Goal: Task Accomplishment & Management: Use online tool/utility

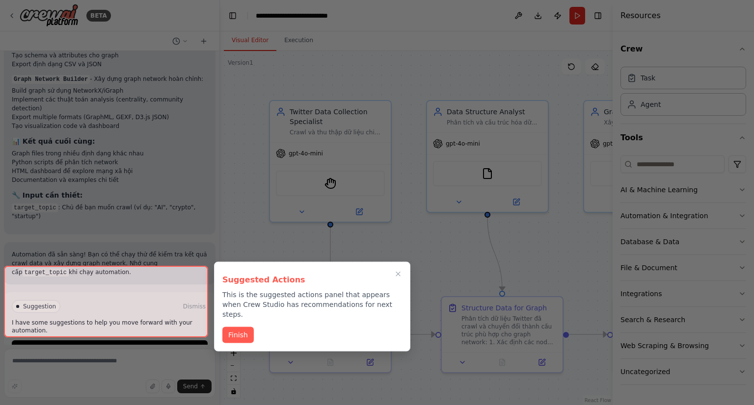
click at [152, 322] on div at bounding box center [106, 302] width 204 height 72
click at [237, 326] on button "Finish" at bounding box center [237, 334] width 31 height 16
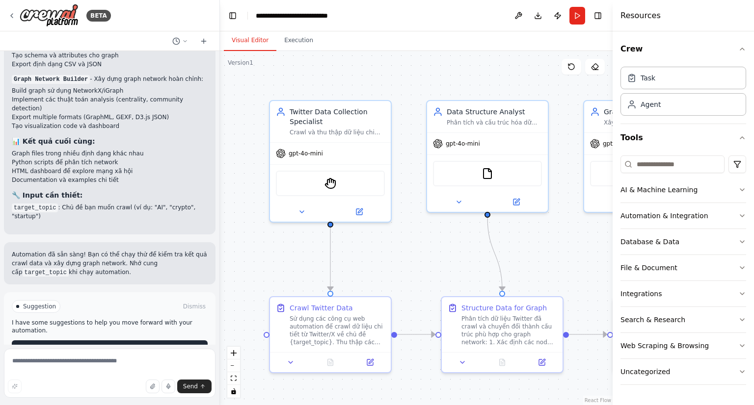
click at [143, 340] on button "Run Automation" at bounding box center [110, 348] width 196 height 16
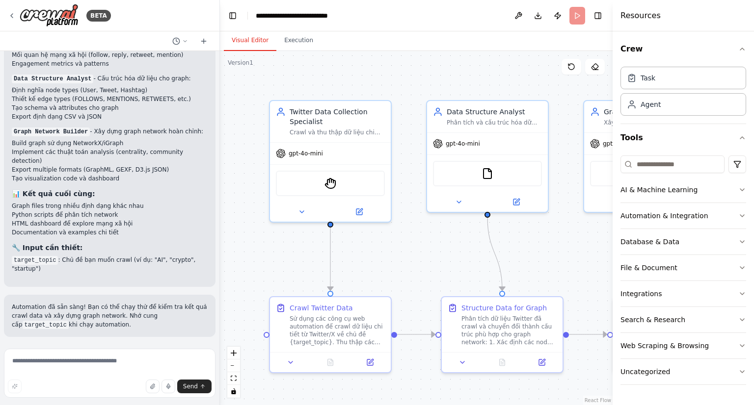
scroll to position [692, 0]
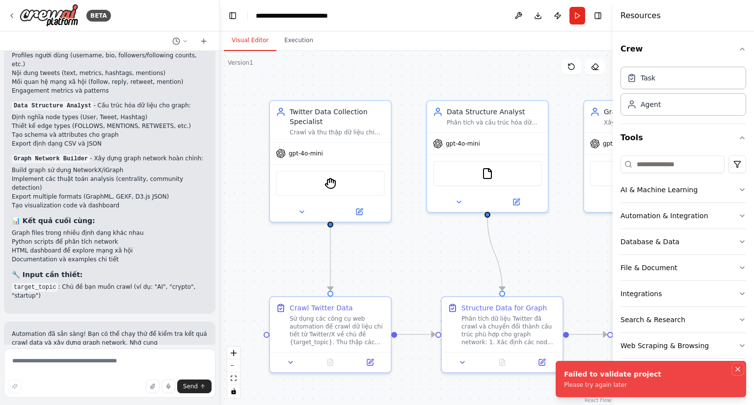
click at [738, 370] on icon "Notifications (F8)" at bounding box center [737, 369] width 8 height 8
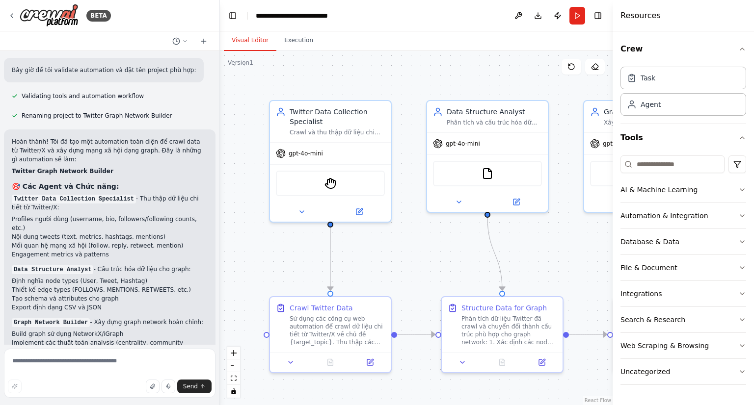
scroll to position [495, 0]
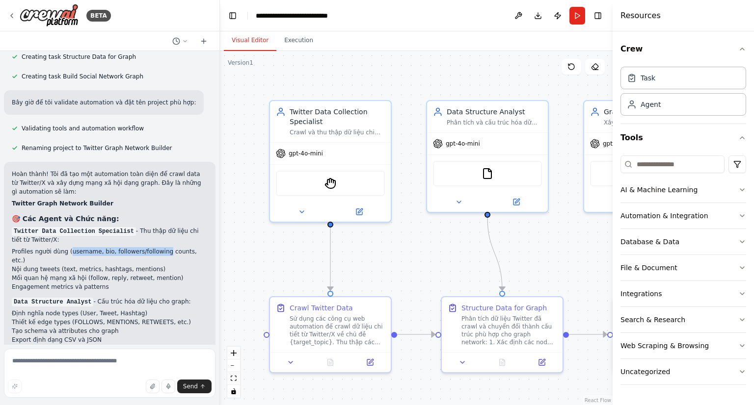
drag, startPoint x: 67, startPoint y: 251, endPoint x: 156, endPoint y: 251, distance: 88.8
click at [156, 251] on li "Profiles người dùng (username, bio, followers/following counts, etc.)" at bounding box center [110, 256] width 196 height 18
drag, startPoint x: 29, startPoint y: 263, endPoint x: 102, endPoint y: 269, distance: 73.3
click at [102, 269] on ul "Profiles người dùng (username, bio, followers/following counts, etc.) Nội dung …" at bounding box center [110, 269] width 196 height 44
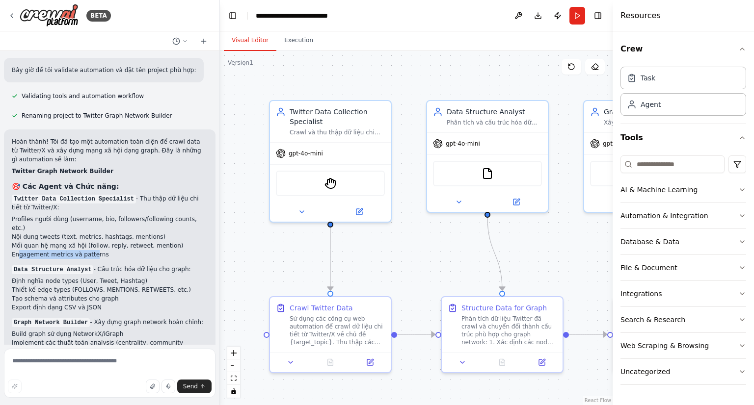
drag, startPoint x: 18, startPoint y: 243, endPoint x: 86, endPoint y: 246, distance: 68.3
click at [86, 250] on li "Engagement metrics và patterns" at bounding box center [110, 254] width 196 height 9
drag, startPoint x: 104, startPoint y: 237, endPoint x: 149, endPoint y: 236, distance: 45.1
click at [149, 241] on li "Mối quan hệ mạng xã hội (follow, reply, retweet, mention)" at bounding box center [110, 245] width 196 height 9
click at [153, 241] on li "Mối quan hệ mạng xã hội (follow, reply, retweet, mention)" at bounding box center [110, 245] width 196 height 9
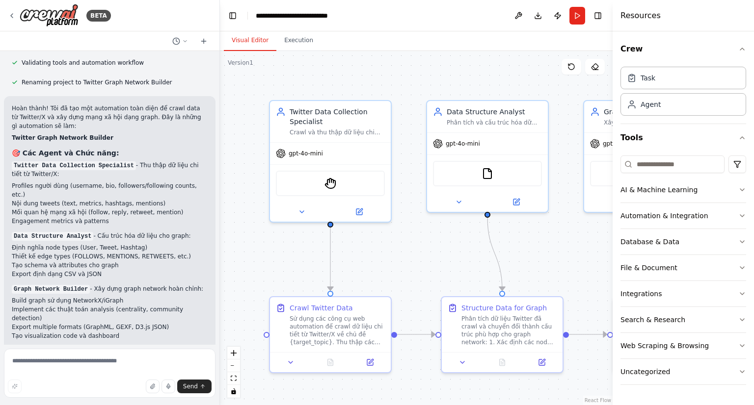
scroll to position [594, 0]
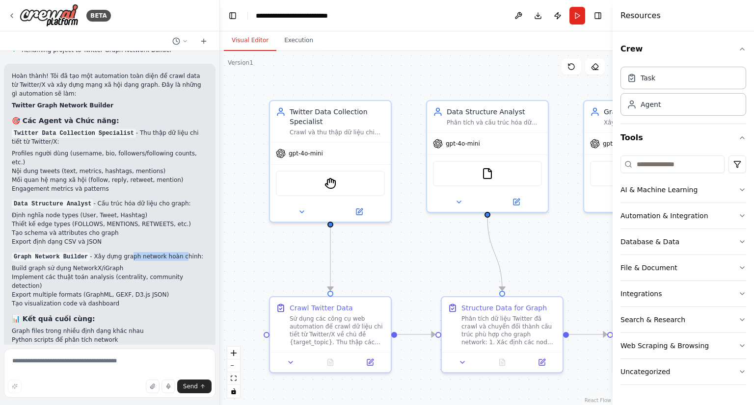
drag, startPoint x: 122, startPoint y: 247, endPoint x: 170, endPoint y: 247, distance: 48.6
click at [170, 252] on p "Graph Network Builder - Xây dựng graph network hoàn chỉnh:" at bounding box center [110, 256] width 196 height 9
click at [330, 179] on img at bounding box center [330, 182] width 12 height 12
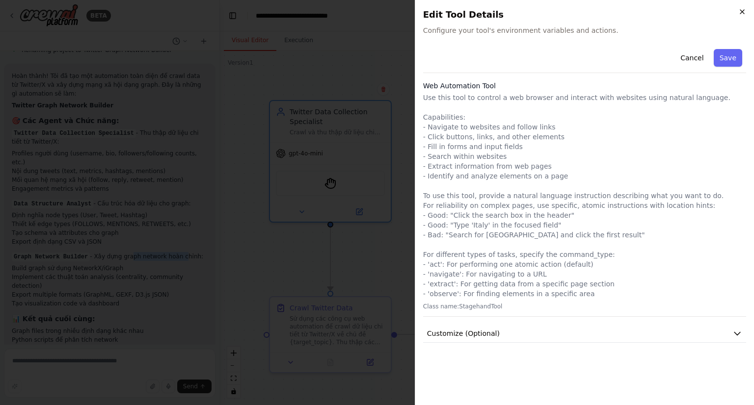
click at [742, 14] on icon "button" at bounding box center [742, 12] width 8 height 8
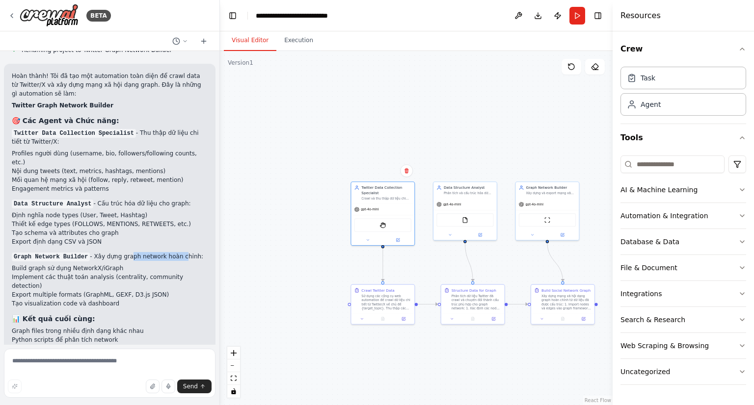
scroll to position [692, 0]
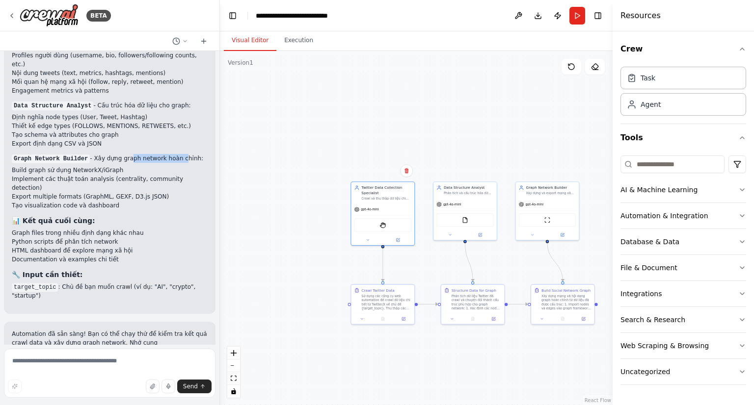
click at [575, 15] on button "Run" at bounding box center [577, 16] width 16 height 18
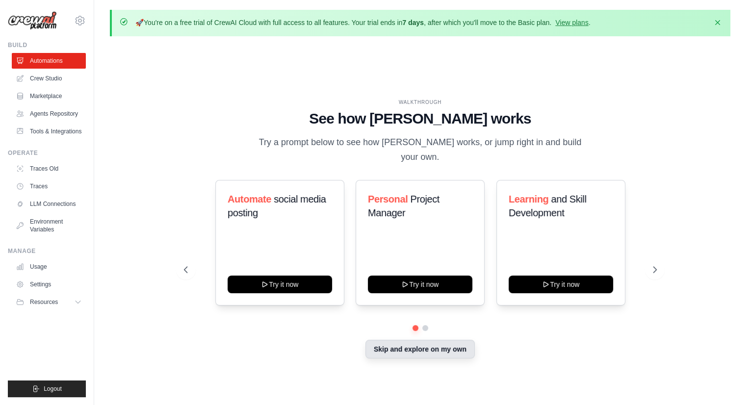
click at [383, 342] on button "Skip and explore on my own" at bounding box center [419, 349] width 109 height 19
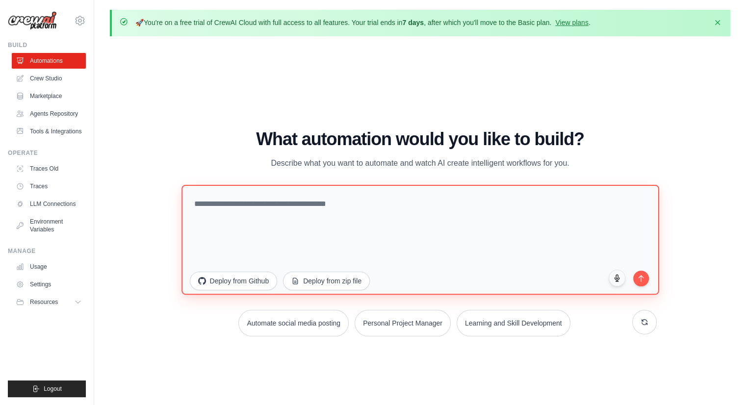
click at [220, 195] on textarea at bounding box center [421, 240] width 478 height 110
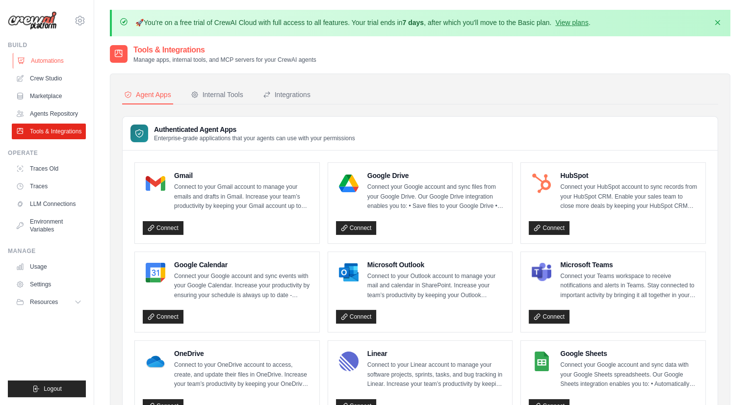
click at [50, 63] on link "Automations" at bounding box center [50, 61] width 74 height 16
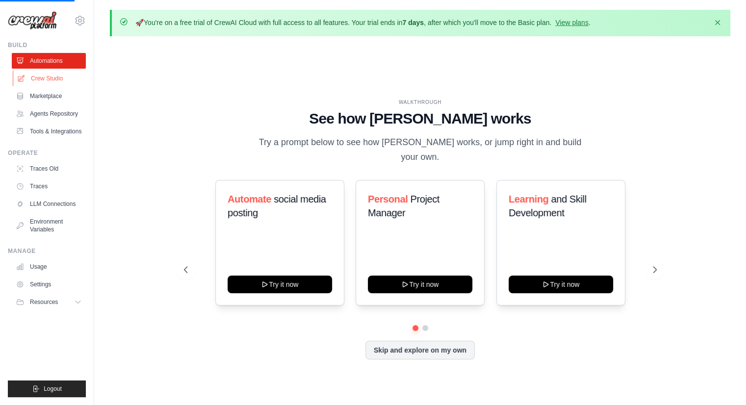
click at [52, 82] on link "Crew Studio" at bounding box center [50, 79] width 74 height 16
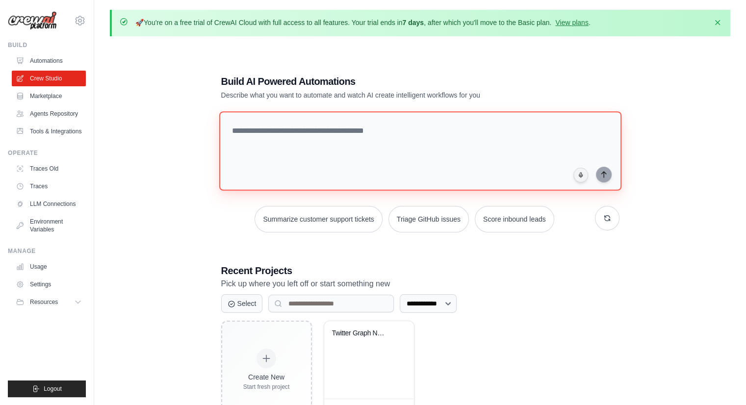
click at [353, 145] on textarea at bounding box center [420, 150] width 402 height 79
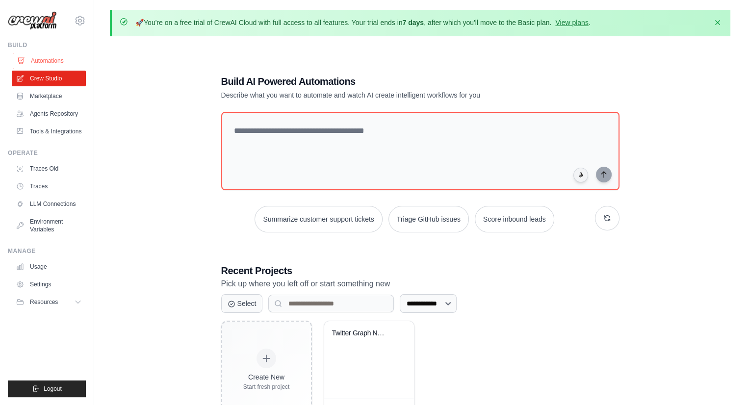
click at [33, 63] on link "Automations" at bounding box center [50, 61] width 74 height 16
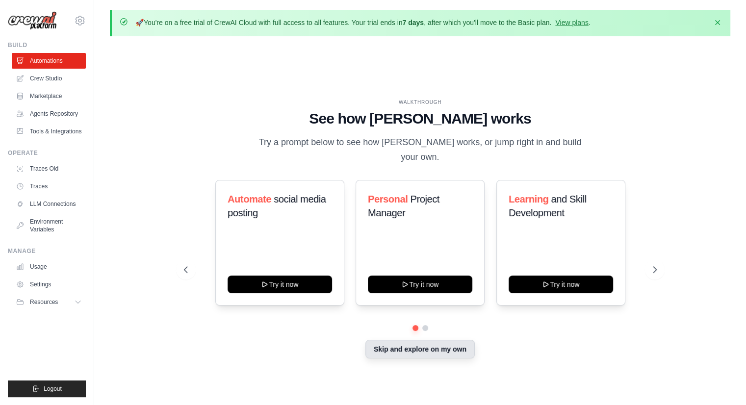
click at [430, 342] on button "Skip and explore on my own" at bounding box center [419, 349] width 109 height 19
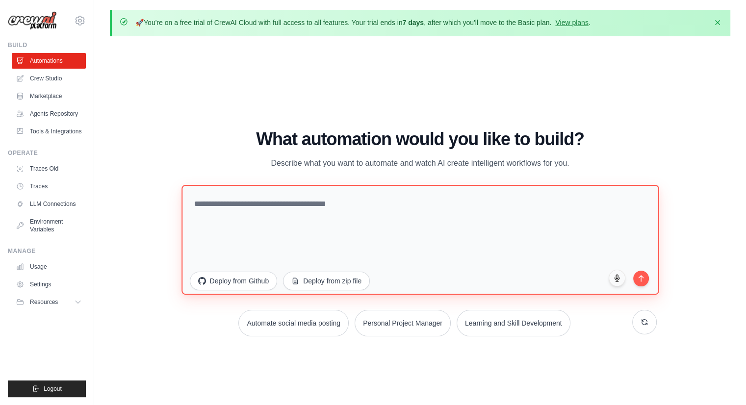
click at [237, 201] on textarea at bounding box center [421, 240] width 478 height 110
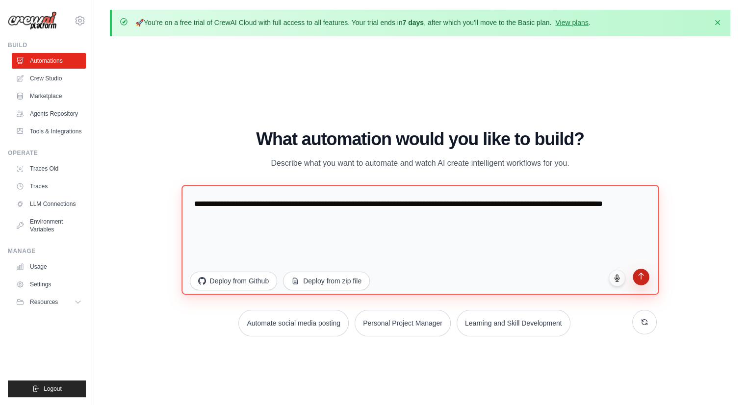
type textarea "**********"
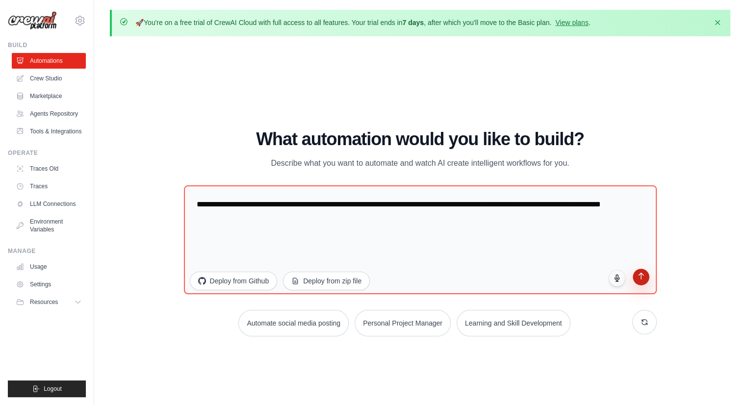
click at [644, 283] on button "submit" at bounding box center [641, 277] width 17 height 17
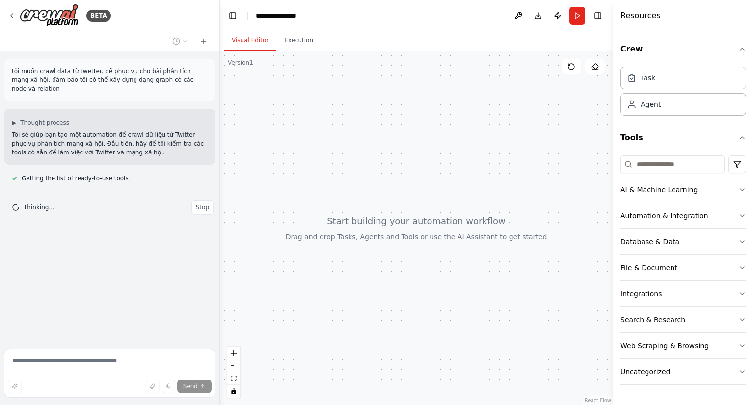
click at [231, 18] on button "Toggle Left Sidebar" at bounding box center [233, 16] width 14 height 14
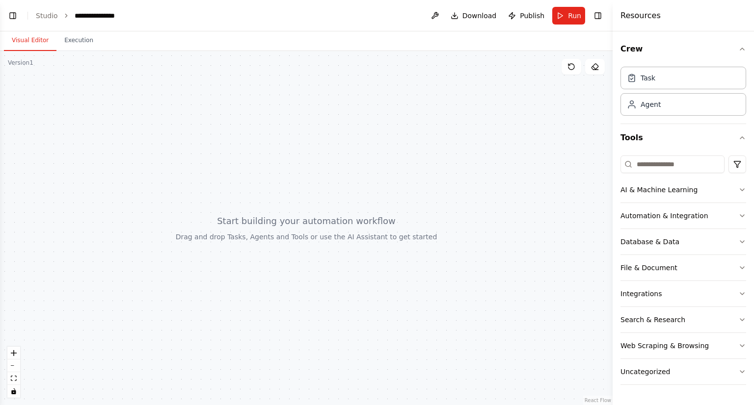
click at [8, 19] on button "Toggle Left Sidebar" at bounding box center [13, 16] width 14 height 14
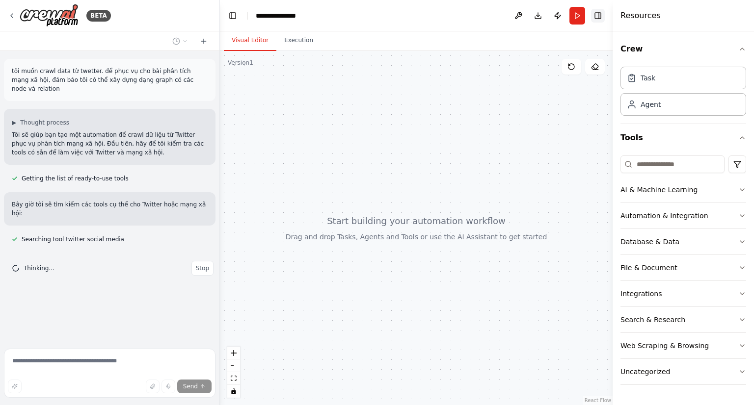
click at [600, 15] on button "Toggle Right Sidebar" at bounding box center [598, 16] width 14 height 14
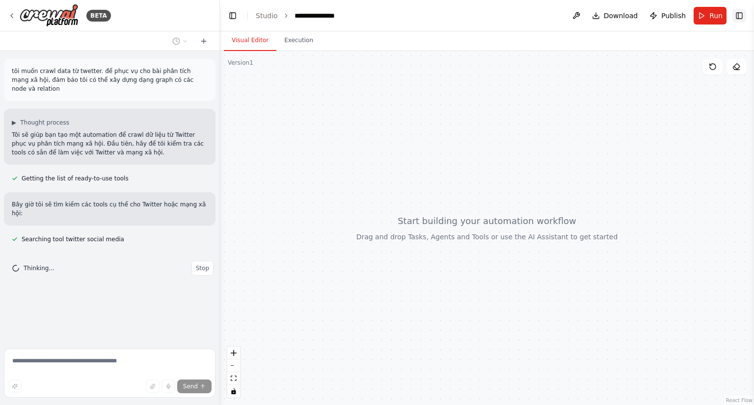
click at [740, 18] on button "Toggle Right Sidebar" at bounding box center [739, 16] width 14 height 14
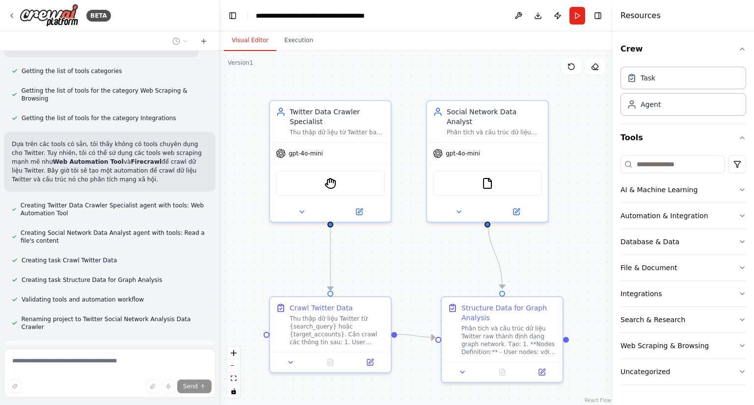
scroll to position [361, 0]
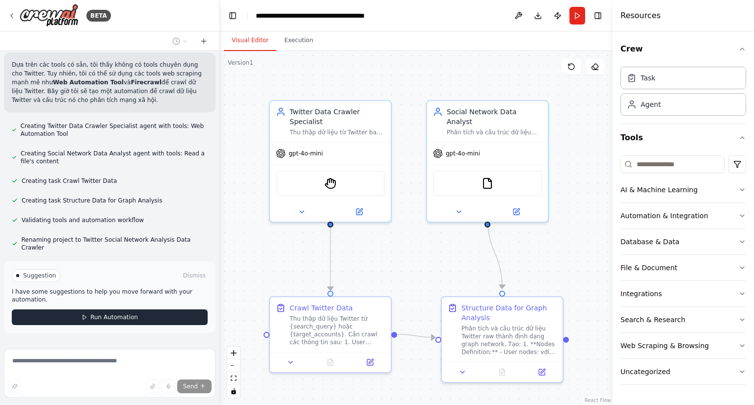
click at [115, 313] on span "Run Automation" at bounding box center [114, 317] width 48 height 8
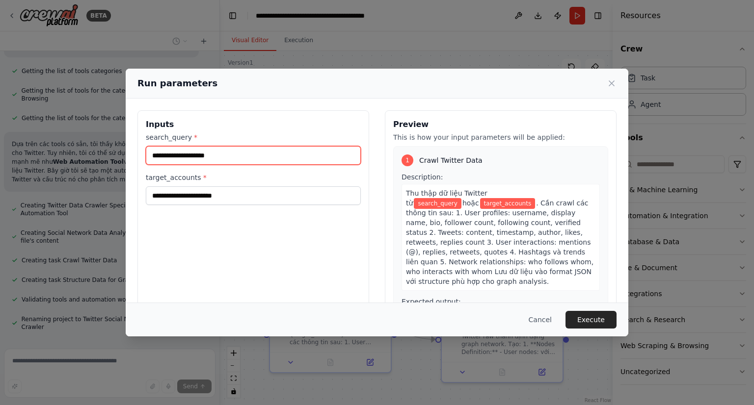
click at [196, 152] on input "search_query *" at bounding box center [253, 155] width 215 height 19
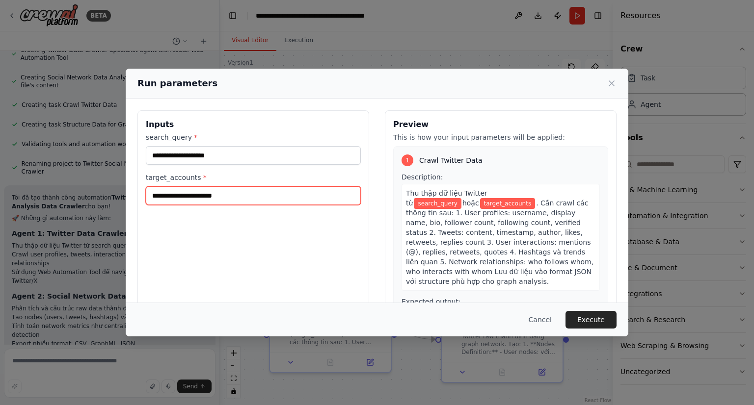
click at [209, 195] on input "target_accounts *" at bounding box center [253, 195] width 215 height 19
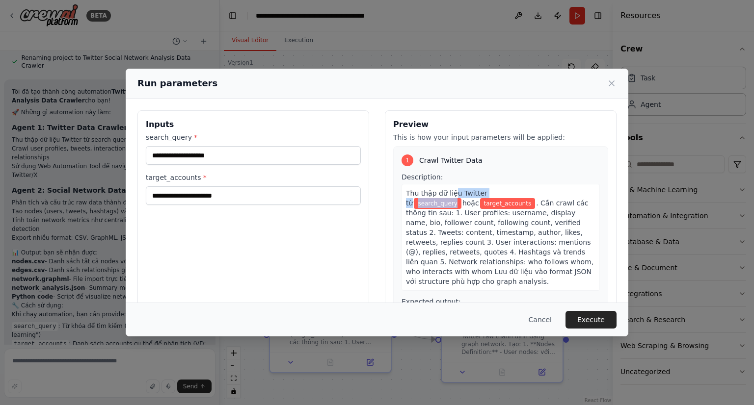
scroll to position [554, 0]
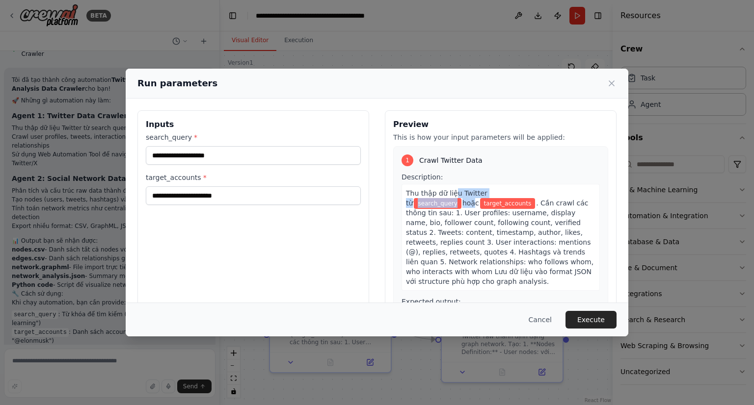
drag, startPoint x: 449, startPoint y: 191, endPoint x: 539, endPoint y: 193, distance: 89.3
click at [539, 193] on div "Thu thập dữ liệu Twitter từ search_query hoặc target_accounts . Cần crawl các t…" at bounding box center [500, 237] width 198 height 107
drag, startPoint x: 471, startPoint y: 204, endPoint x: 550, endPoint y: 197, distance: 79.3
click at [550, 197] on div "Thu thập dữ liệu Twitter từ search_query hoặc target_accounts . Cần crawl các t…" at bounding box center [500, 237] width 198 height 107
click at [467, 215] on span ". Cần crawl các thông tin sau: 1. User profiles: username, display name, bio, f…" at bounding box center [499, 242] width 187 height 86
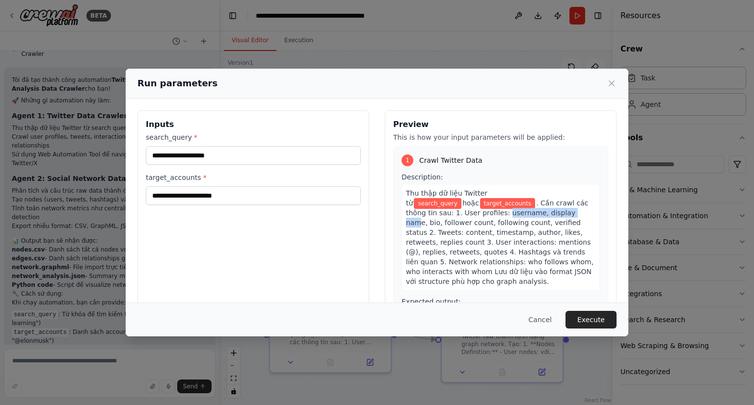
drag, startPoint x: 428, startPoint y: 217, endPoint x: 498, endPoint y: 216, distance: 69.7
click at [498, 216] on span ". Cần crawl các thông tin sau: 1. User profiles: username, display name, bio, f…" at bounding box center [499, 242] width 187 height 86
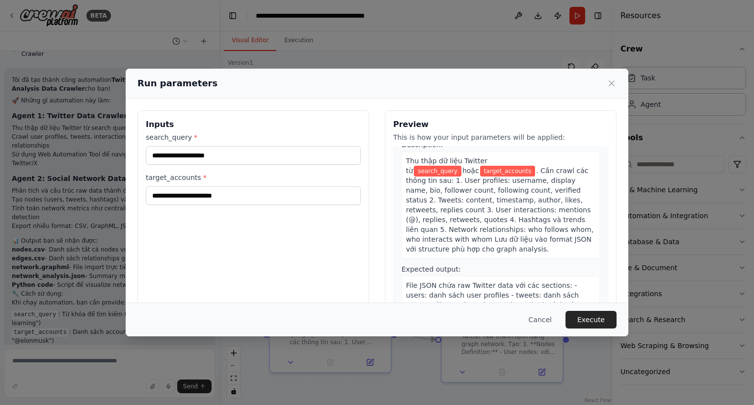
click at [477, 194] on span ". Cần crawl các thông tin sau: 1. User profiles: username, display name, bio, f…" at bounding box center [499, 210] width 187 height 86
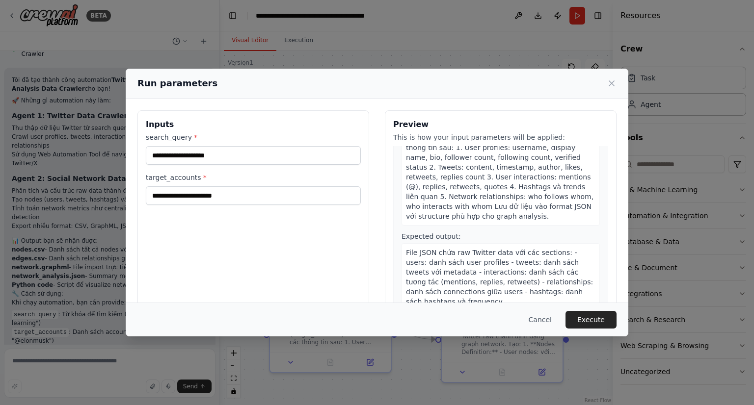
scroll to position [98, 0]
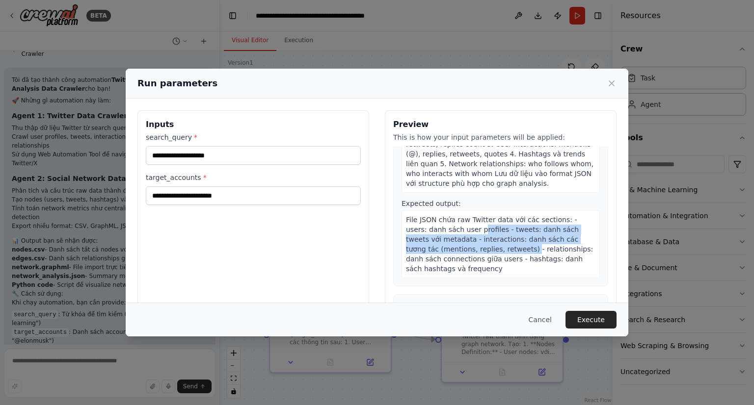
drag, startPoint x: 454, startPoint y: 218, endPoint x: 488, endPoint y: 243, distance: 42.2
click at [488, 243] on span "File JSON chứa raw Twitter data với các sections: - users: danh sách user profi…" at bounding box center [499, 244] width 187 height 57
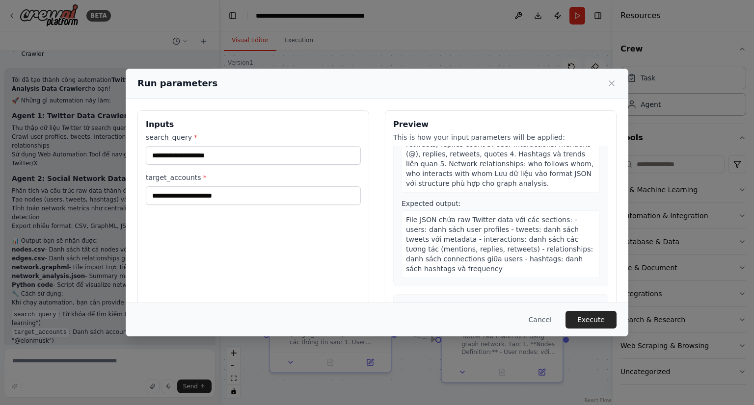
click at [506, 238] on span "File JSON chứa raw Twitter data với các sections: - users: danh sách user profi…" at bounding box center [499, 244] width 187 height 57
drag, startPoint x: 431, startPoint y: 243, endPoint x: 544, endPoint y: 243, distance: 113.3
click at [544, 243] on span "File JSON chứa raw Twitter data với các sections: - users: danh sách user profi…" at bounding box center [499, 244] width 187 height 57
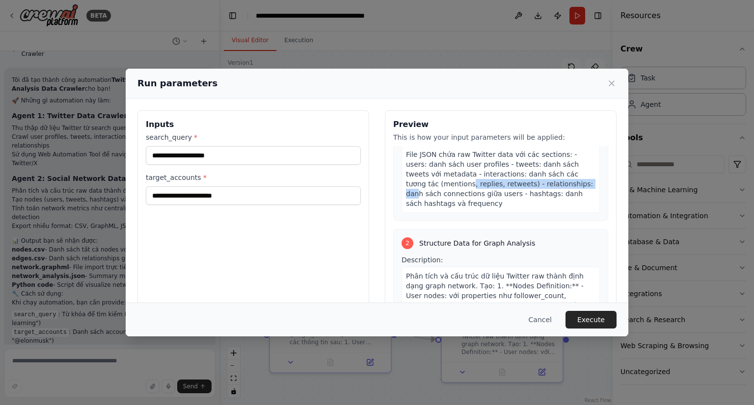
scroll to position [130, 0]
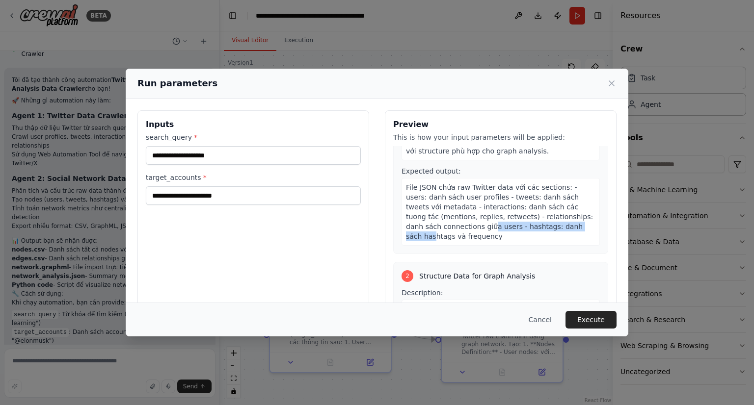
drag, startPoint x: 450, startPoint y: 219, endPoint x: 555, endPoint y: 221, distance: 105.5
click at [553, 220] on span "File JSON chứa raw Twitter data với các sections: - users: danh sách user profi…" at bounding box center [499, 211] width 187 height 57
click at [563, 221] on div "File JSON chứa raw Twitter data với các sections: - users: danh sách user profi…" at bounding box center [500, 212] width 198 height 68
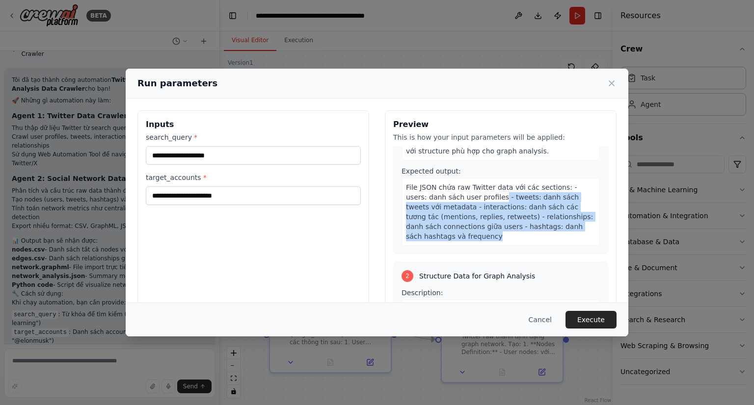
drag, startPoint x: 470, startPoint y: 189, endPoint x: 544, endPoint y: 226, distance: 82.3
click at [544, 226] on div "File JSON chứa raw Twitter data với các sections: - users: danh sách user profi…" at bounding box center [500, 212] width 198 height 68
click at [478, 218] on span "File JSON chứa raw Twitter data với các sections: - users: danh sách user profi…" at bounding box center [499, 211] width 187 height 57
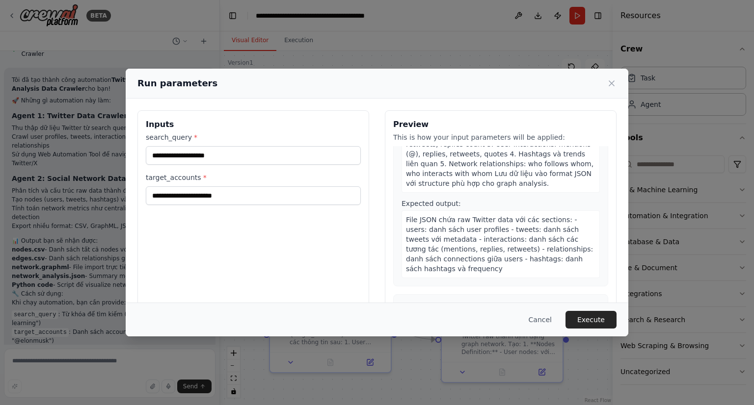
scroll to position [32, 0]
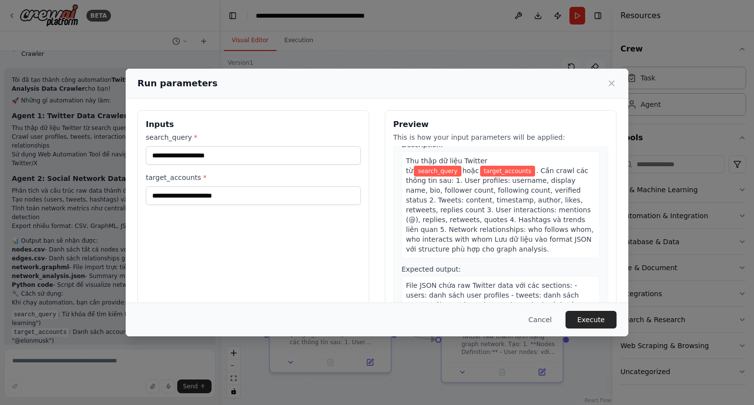
click at [468, 172] on span ". Cần crawl các thông tin sau: 1. User profiles: username, display name, bio, f…" at bounding box center [499, 210] width 187 height 86
click at [208, 156] on input "search_query *" at bounding box center [253, 155] width 215 height 19
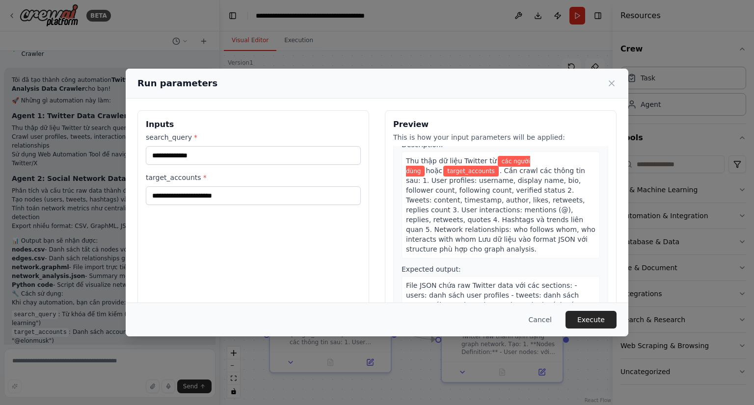
click at [173, 180] on label "target_accounts *" at bounding box center [253, 178] width 215 height 10
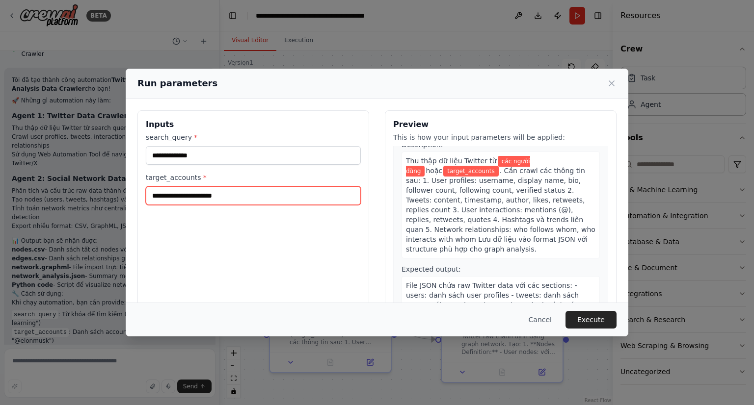
click at [173, 186] on input "target_accounts *" at bounding box center [253, 195] width 215 height 19
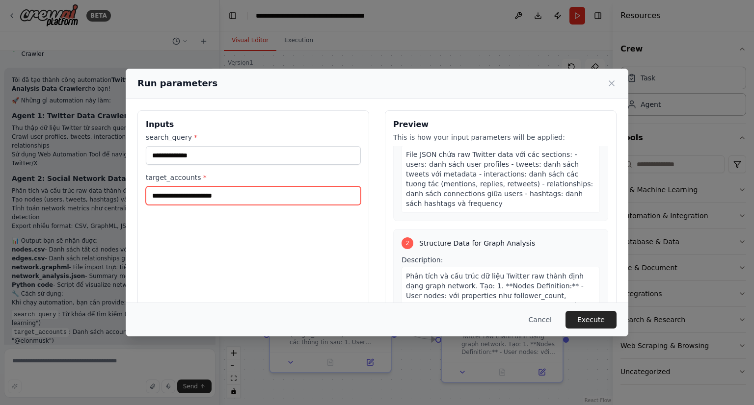
scroll to position [196, 0]
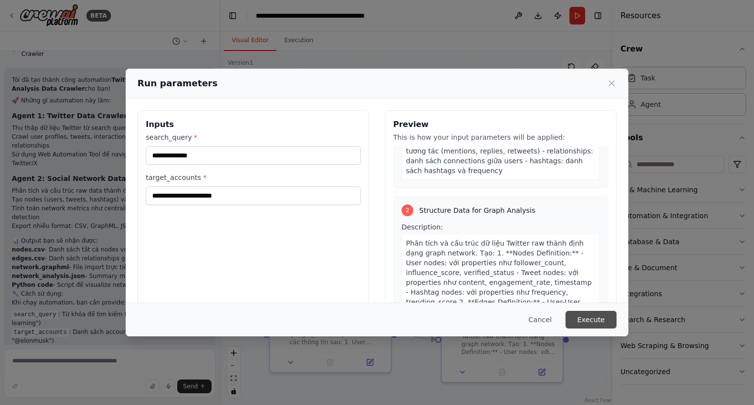
click at [584, 321] on button "Execute" at bounding box center [590, 320] width 51 height 18
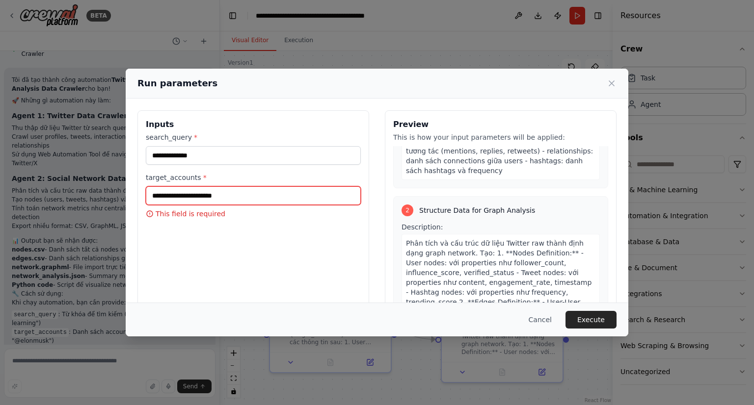
click at [215, 196] on input "target_accounts *" at bounding box center [253, 195] width 215 height 19
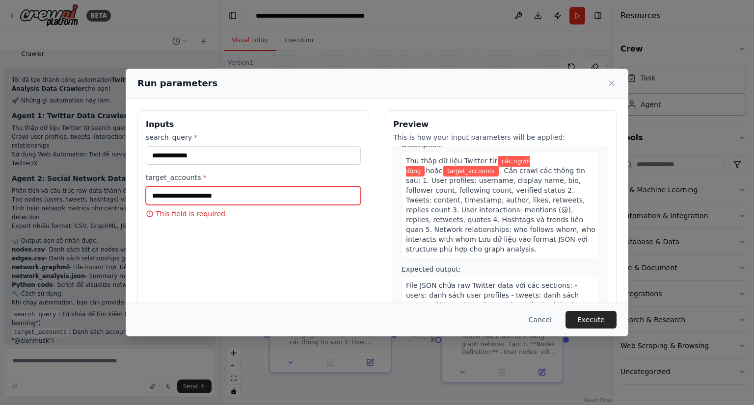
scroll to position [0, 0]
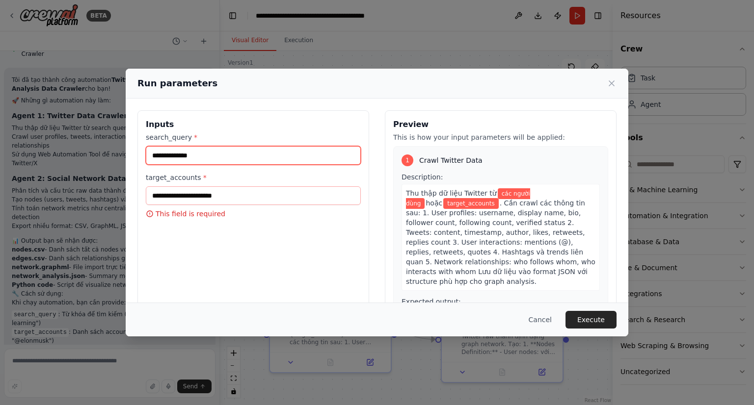
click at [163, 159] on input "**********" at bounding box center [253, 155] width 215 height 19
type input "**********"
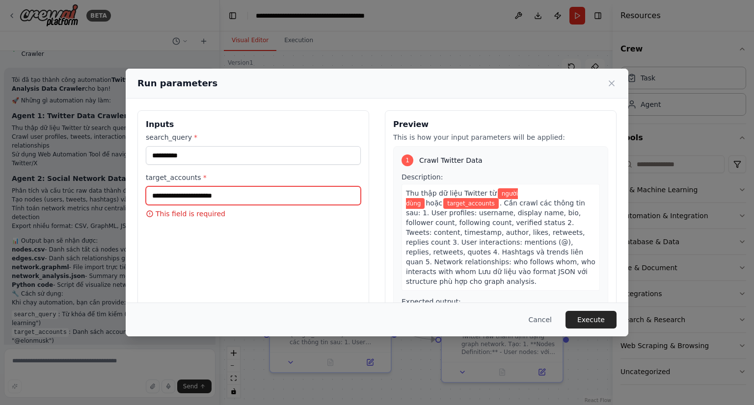
click at [186, 201] on input "target_accounts *" at bounding box center [253, 195] width 215 height 19
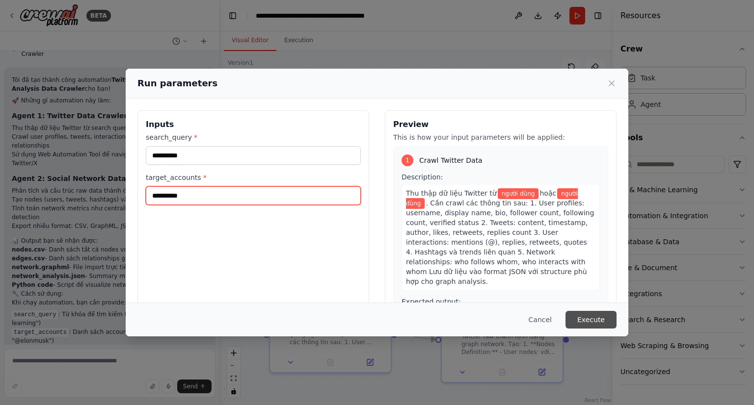
type input "**********"
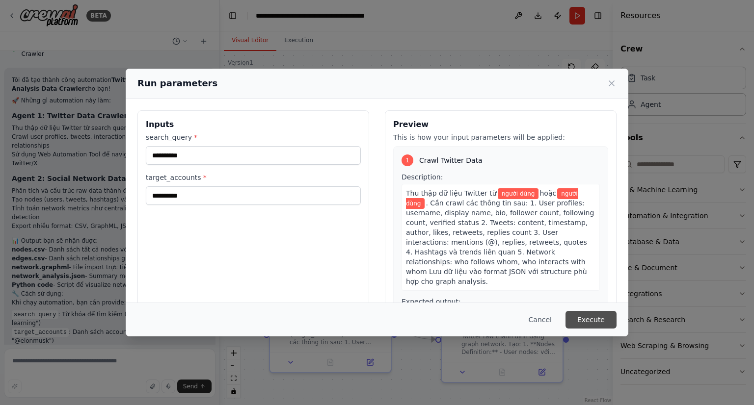
click at [588, 322] on button "Execute" at bounding box center [590, 320] width 51 height 18
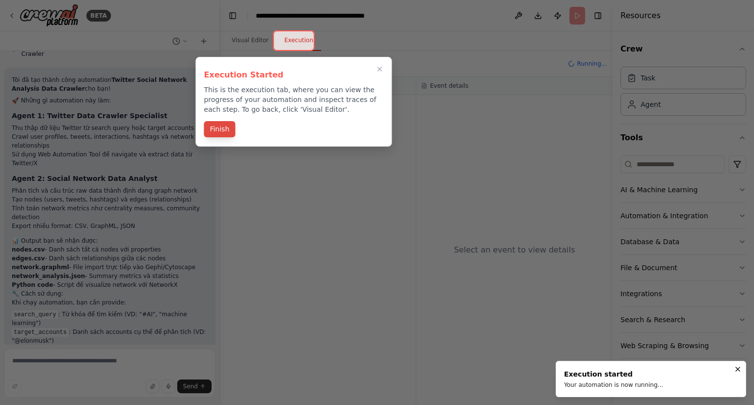
click at [223, 131] on button "Finish" at bounding box center [219, 129] width 31 height 16
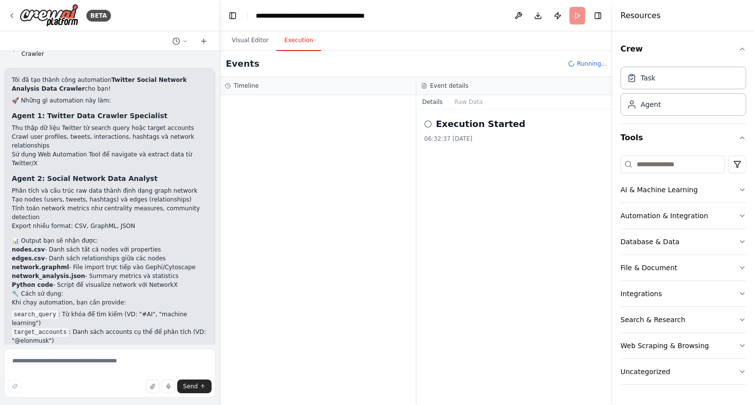
click at [425, 127] on icon at bounding box center [428, 124] width 8 height 8
click at [425, 123] on icon at bounding box center [428, 124] width 8 height 8
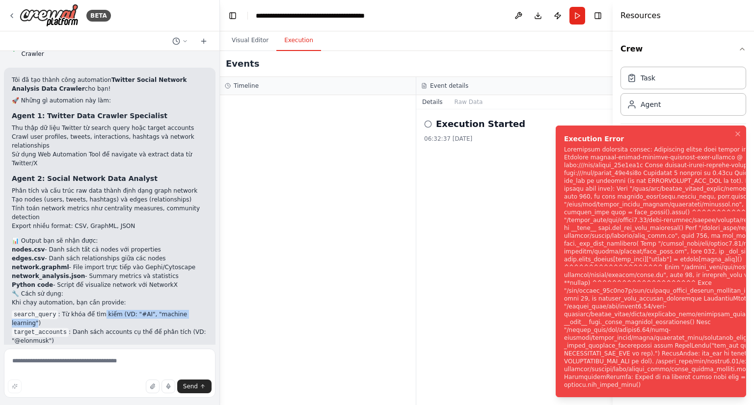
drag, startPoint x: 96, startPoint y: 273, endPoint x: 190, endPoint y: 271, distance: 93.7
click at [190, 310] on li "search_query : Từ khóa để tìm kiếm (VD: "#AI", "machine learning")" at bounding box center [110, 319] width 196 height 18
drag, startPoint x: 101, startPoint y: 282, endPoint x: 167, endPoint y: 281, distance: 66.2
click at [167, 328] on li "target_accounts : Danh sách accounts cụ thể để phân tích (VD: "@elonmusk")" at bounding box center [110, 337] width 196 height 18
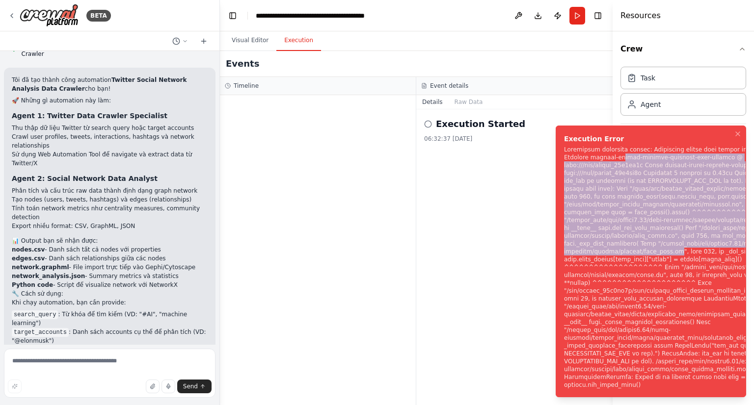
drag, startPoint x: 610, startPoint y: 161, endPoint x: 663, endPoint y: 259, distance: 110.6
click at [663, 259] on div "Notifications (F8)" at bounding box center [688, 267] width 248 height 243
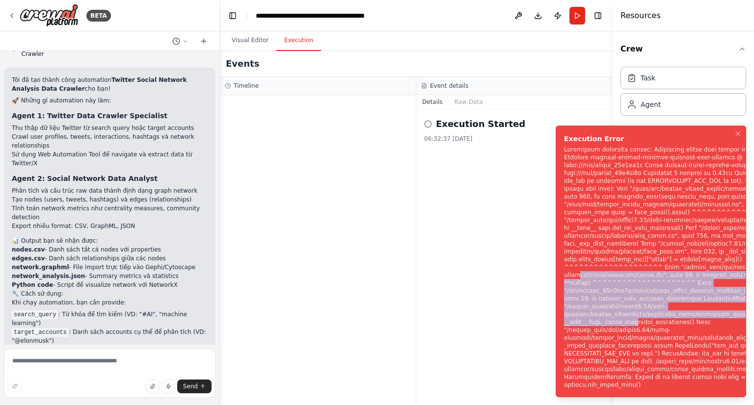
drag, startPoint x: 579, startPoint y: 283, endPoint x: 622, endPoint y: 330, distance: 63.2
click at [622, 330] on div "Notifications (F8)" at bounding box center [688, 267] width 248 height 243
click at [737, 138] on icon "Notifications (F8)" at bounding box center [737, 134] width 8 height 8
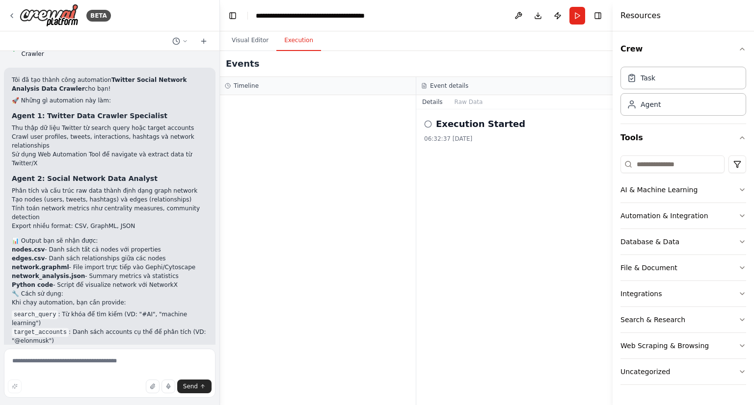
click at [428, 123] on icon at bounding box center [428, 124] width 8 height 8
click at [579, 10] on button "Run" at bounding box center [577, 16] width 16 height 18
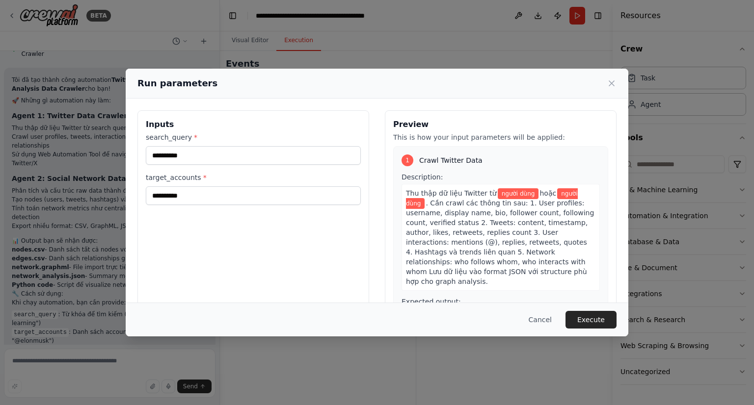
drag, startPoint x: 239, startPoint y: 84, endPoint x: 307, endPoint y: 78, distance: 67.6
click at [307, 78] on div "Run parameters" at bounding box center [376, 84] width 479 height 14
drag, startPoint x: 193, startPoint y: 155, endPoint x: 124, endPoint y: 154, distance: 69.2
click at [124, 154] on div "**********" at bounding box center [377, 202] width 754 height 405
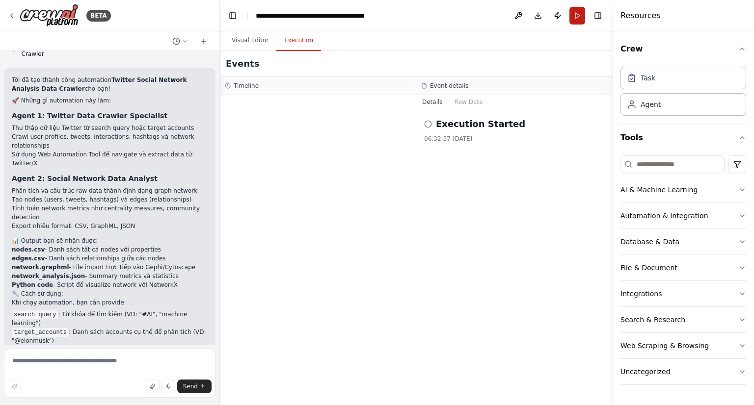
click at [573, 14] on button "Run" at bounding box center [577, 16] width 16 height 18
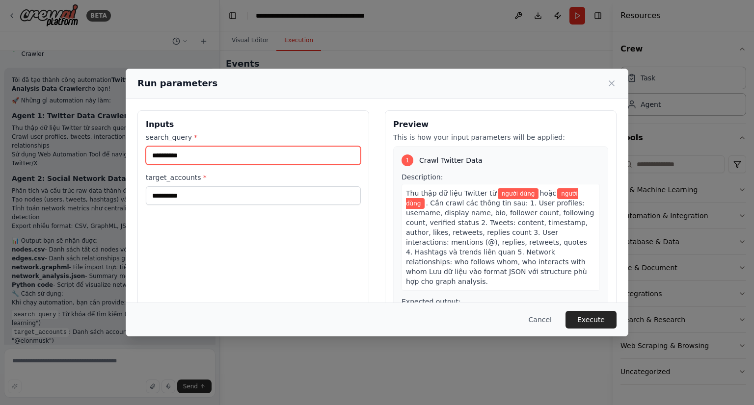
drag, startPoint x: 202, startPoint y: 158, endPoint x: 148, endPoint y: 159, distance: 54.0
click at [148, 159] on input "**********" at bounding box center [253, 155] width 215 height 19
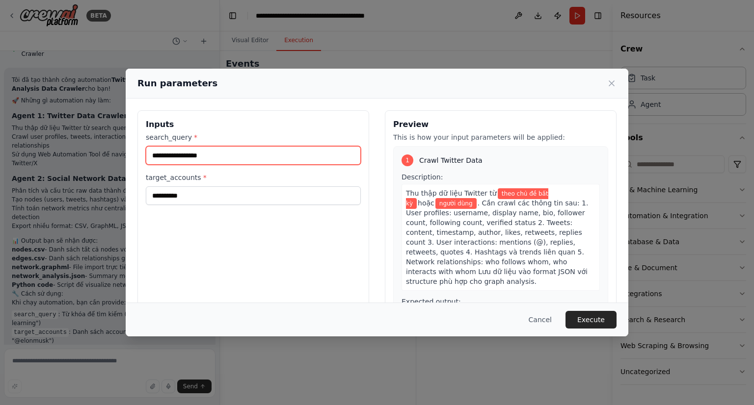
type input "**********"
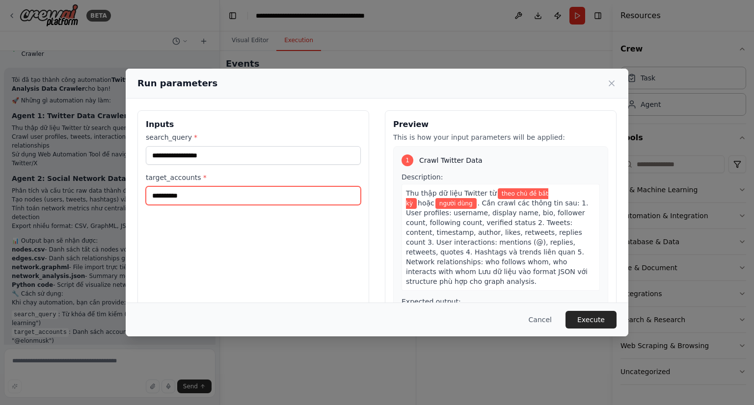
click at [197, 197] on input "**********" at bounding box center [253, 195] width 215 height 19
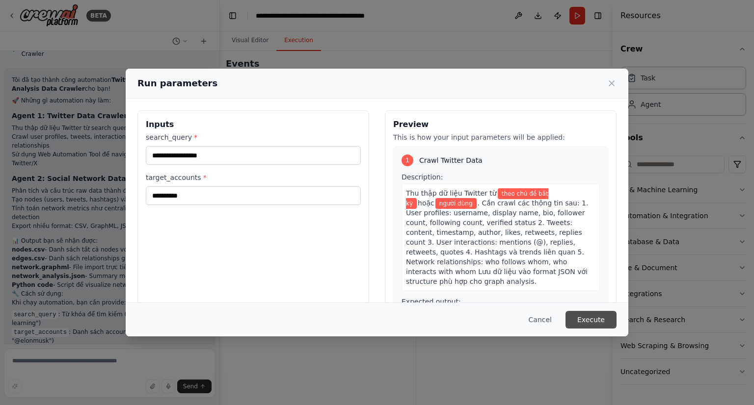
click at [585, 317] on button "Execute" at bounding box center [590, 320] width 51 height 18
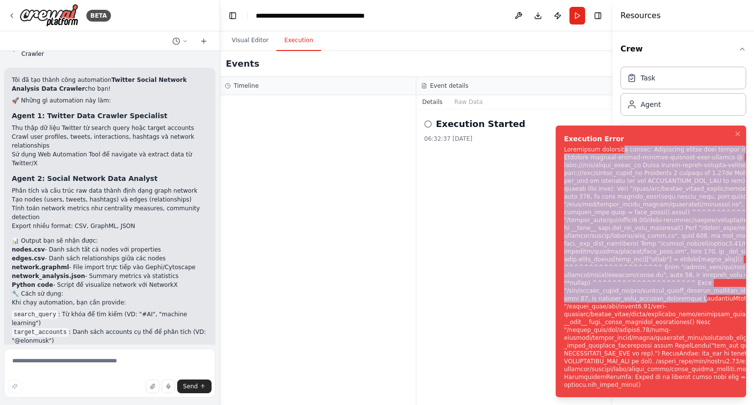
click at [562, 318] on li "Execution Error" at bounding box center [650, 262] width 190 height 272
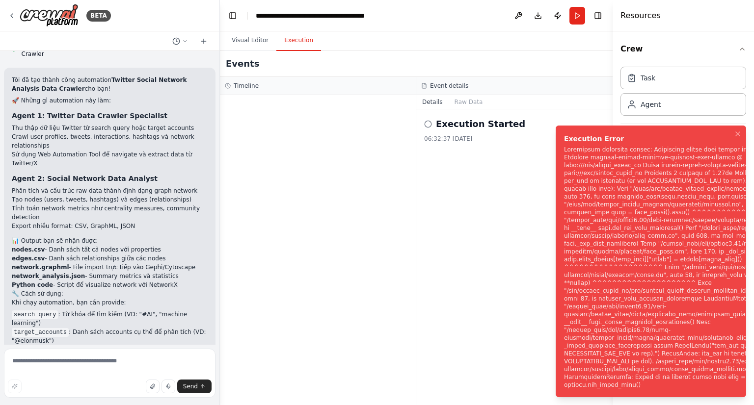
drag, startPoint x: 578, startPoint y: 312, endPoint x: 583, endPoint y: 312, distance: 5.0
click at [582, 312] on div "Notifications (F8)" at bounding box center [686, 267] width 245 height 243
drag, startPoint x: 638, startPoint y: 391, endPoint x: 561, endPoint y: 277, distance: 137.6
click at [562, 276] on li "Execution Error" at bounding box center [650, 262] width 190 height 272
click at [453, 244] on div "Execution Started 06:32:37 [DATE]" at bounding box center [514, 257] width 196 height 296
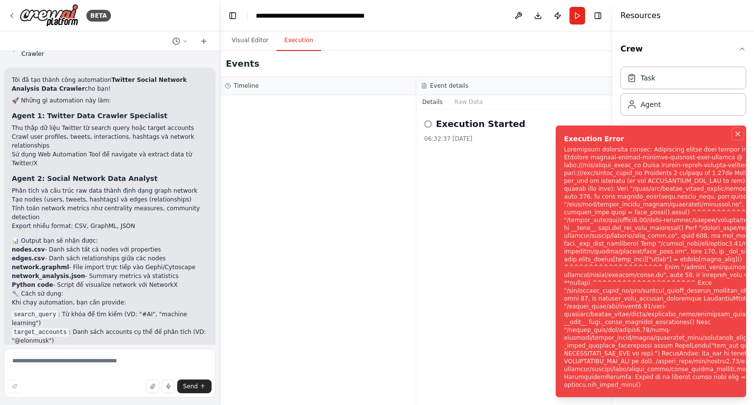
click at [741, 140] on button "Notifications (F8)" at bounding box center [737, 134] width 12 height 12
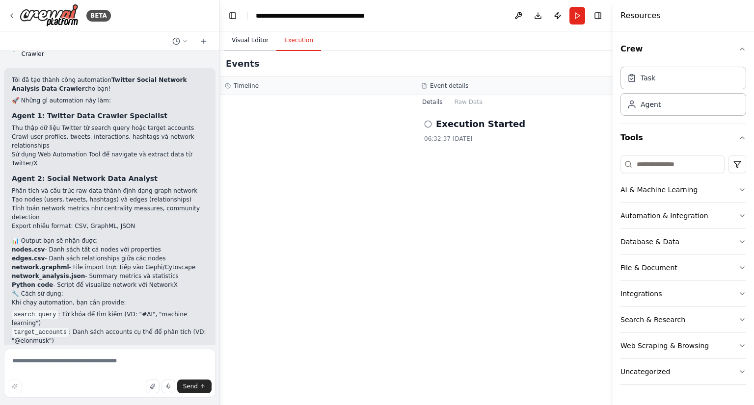
click at [249, 42] on button "Visual Editor" at bounding box center [250, 40] width 52 height 21
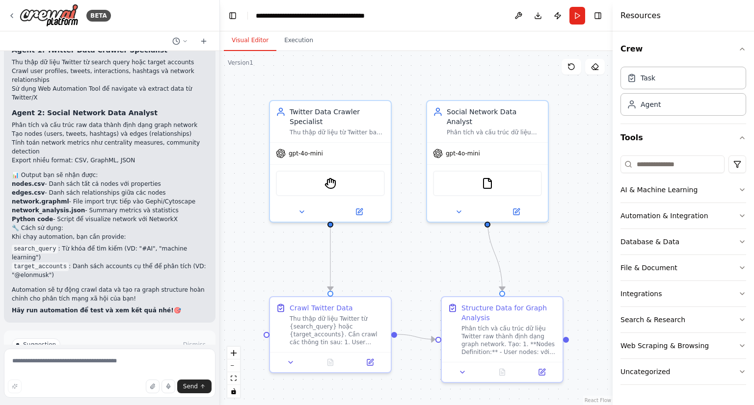
scroll to position [634, 0]
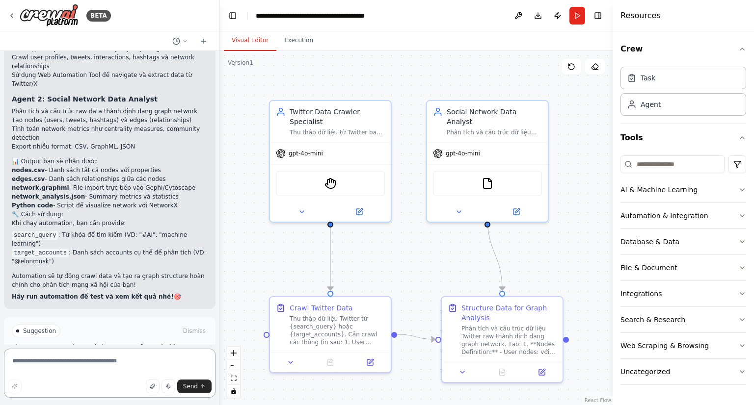
click at [92, 364] on textarea at bounding box center [109, 373] width 211 height 49
type textarea "**********"
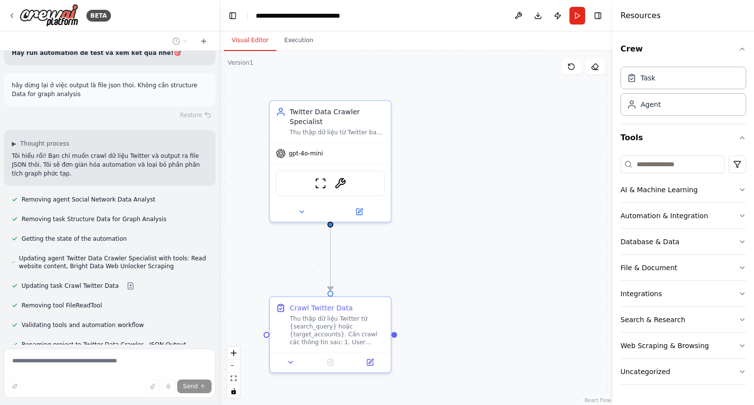
scroll to position [957, 0]
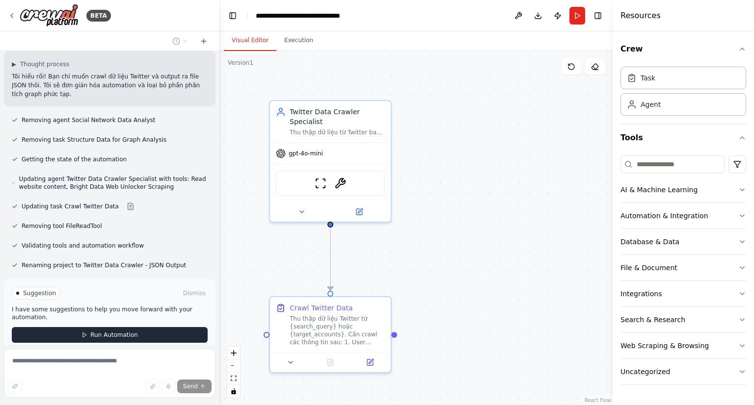
click at [102, 331] on span "Run Automation" at bounding box center [114, 335] width 48 height 8
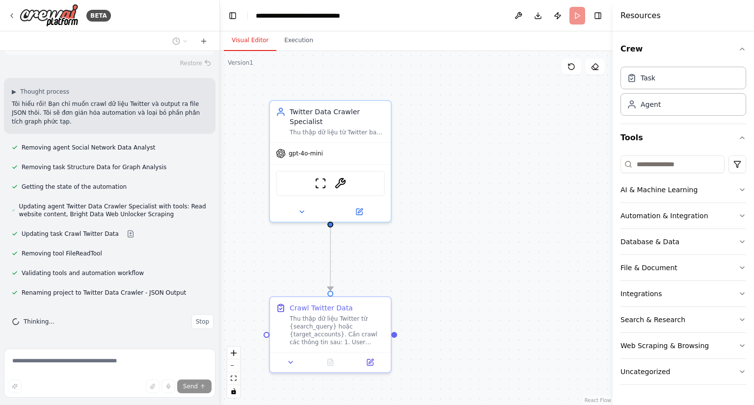
scroll to position [878, 0]
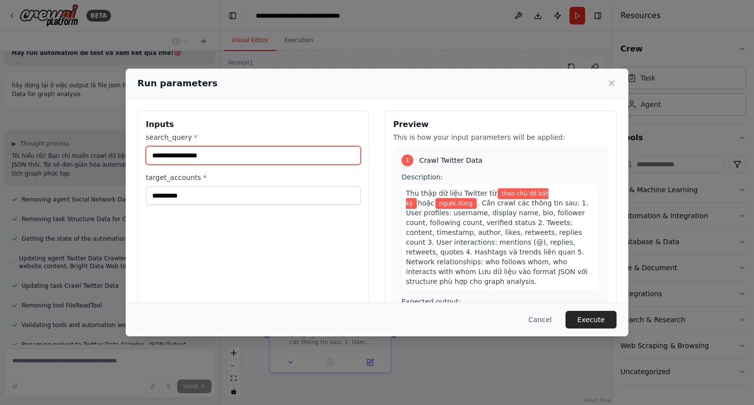
click at [221, 156] on input "**********" at bounding box center [253, 155] width 215 height 19
drag, startPoint x: 221, startPoint y: 156, endPoint x: 130, endPoint y: 160, distance: 91.3
click at [130, 160] on div "**********" at bounding box center [377, 227] width 502 height 256
click at [241, 158] on input "**********" at bounding box center [253, 155] width 215 height 19
type input "**********"
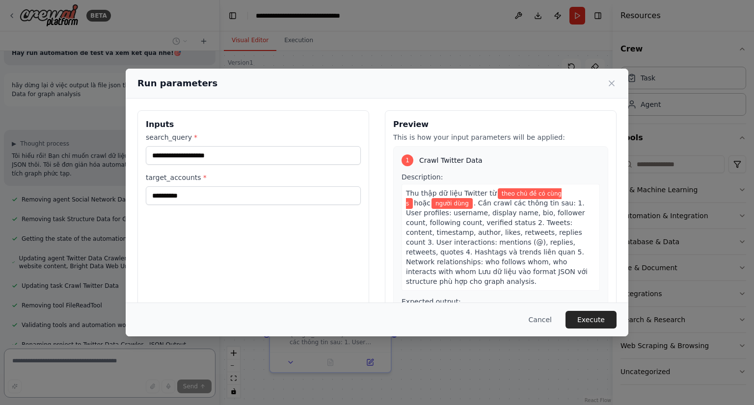
type textarea "*"
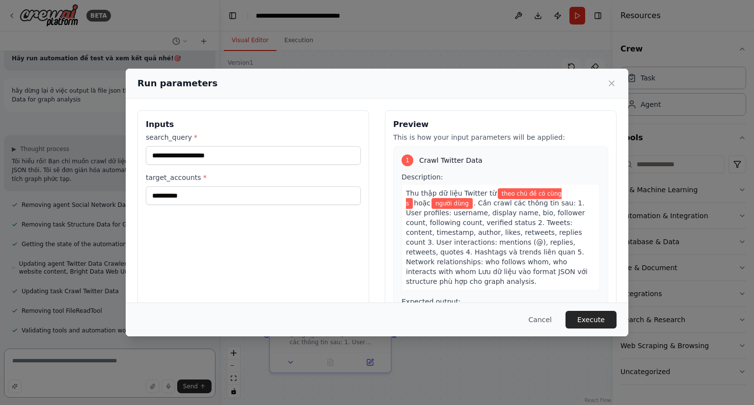
type textarea "*"
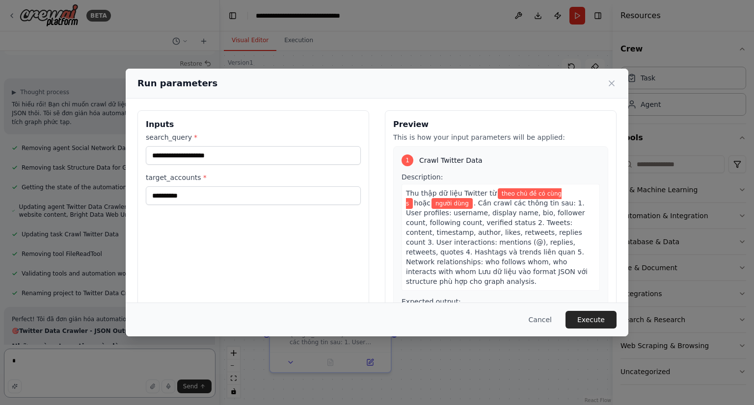
type textarea "*"
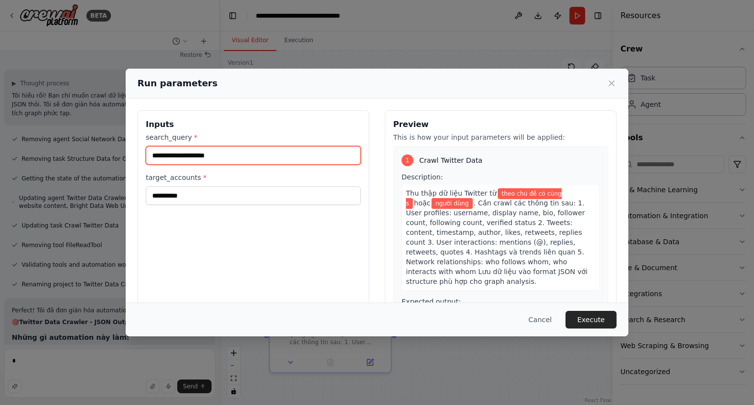
click at [243, 156] on input "**********" at bounding box center [253, 155] width 215 height 19
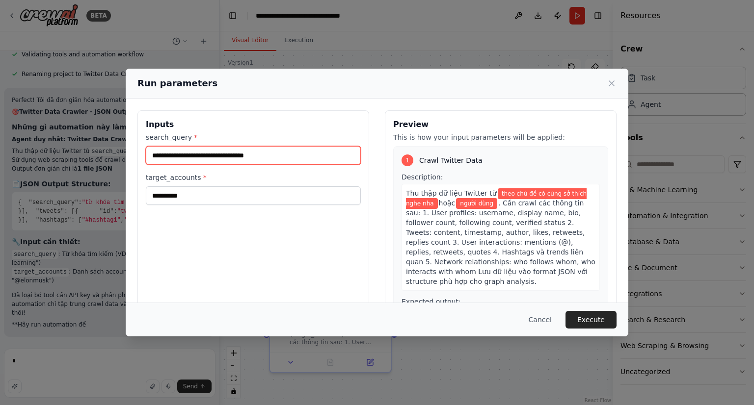
scroll to position [1282, 0]
type input "**********"
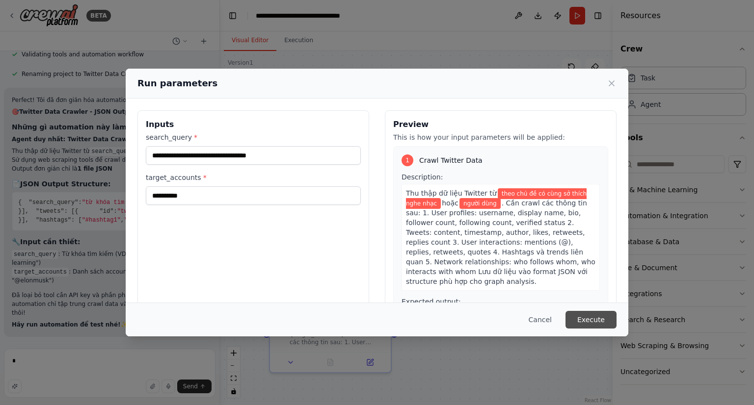
click at [596, 318] on button "Execute" at bounding box center [590, 320] width 51 height 18
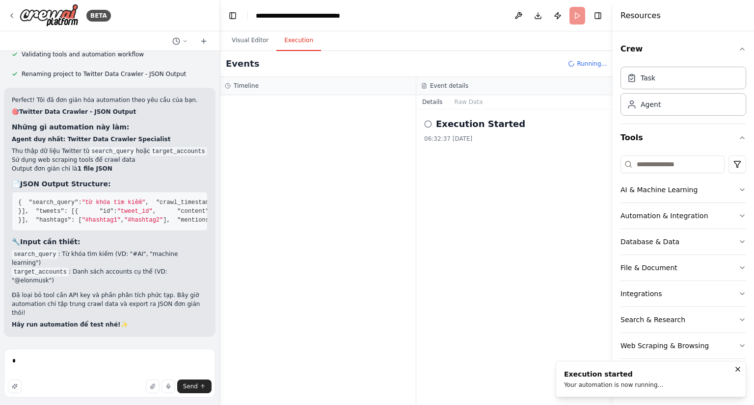
click at [426, 124] on icon at bounding box center [428, 124] width 8 height 8
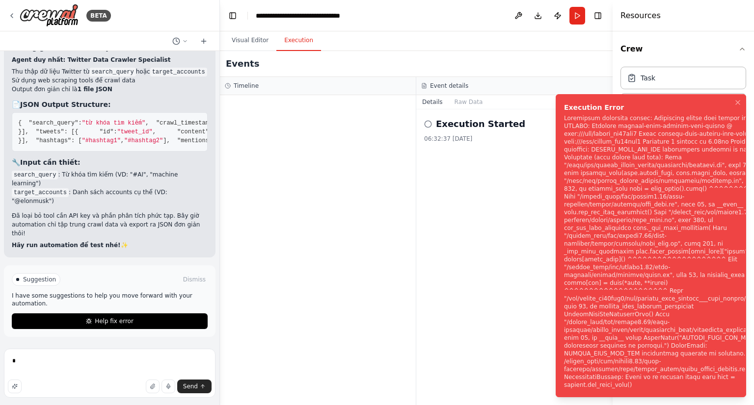
scroll to position [1361, 0]
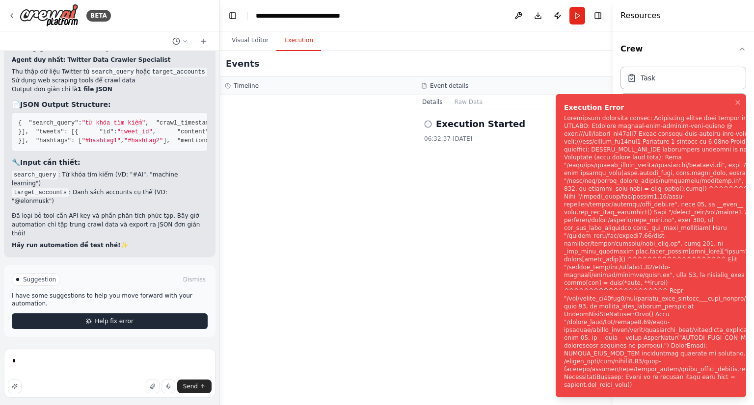
click at [100, 320] on span "Help fix error" at bounding box center [114, 321] width 39 height 8
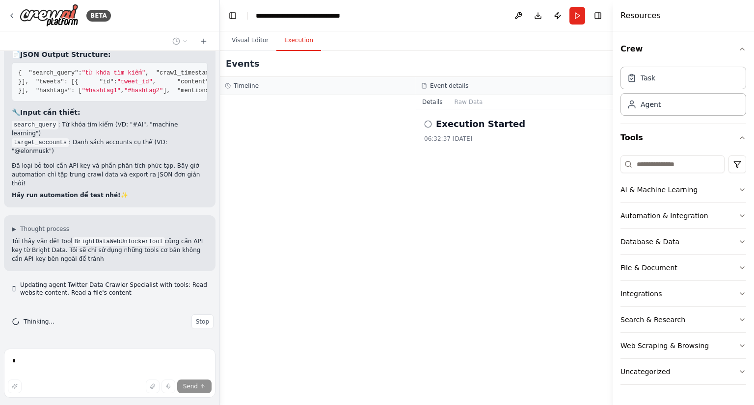
scroll to position [1411, 0]
drag, startPoint x: 69, startPoint y: 248, endPoint x: 179, endPoint y: 252, distance: 110.5
click at [181, 252] on p "Tôi thấy vấn đề! Tool BrightDataWebUnlockerTool cũng cần API key từ Bright Data…" at bounding box center [110, 250] width 196 height 26
drag, startPoint x: 30, startPoint y: 264, endPoint x: 61, endPoint y: 264, distance: 30.9
click at [61, 264] on div "▶ Thought process Tôi thấy vấn đề! Tool BrightDataWebUnlockerTool cũng cần API …" at bounding box center [109, 243] width 211 height 56
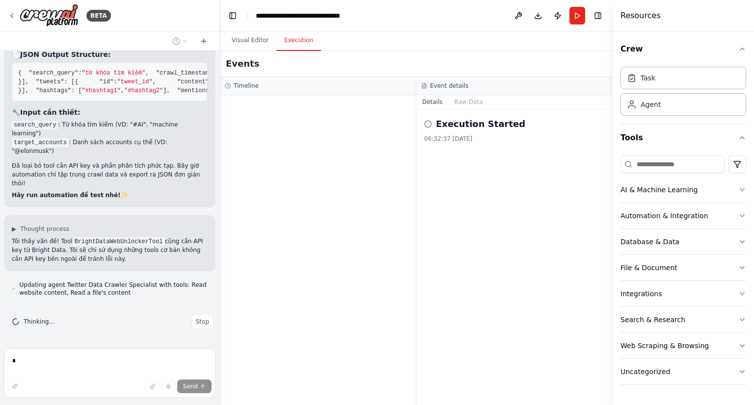
click at [70, 263] on p "Tôi thấy vấn đề! Tool BrightDataWebUnlockerTool cũng cần API key từ Bright Data…" at bounding box center [110, 250] width 196 height 26
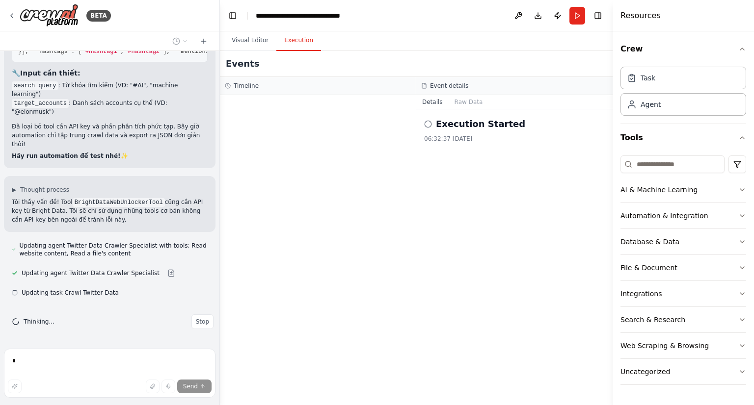
scroll to position [1451, 0]
click at [251, 48] on button "Visual Editor" at bounding box center [250, 40] width 52 height 21
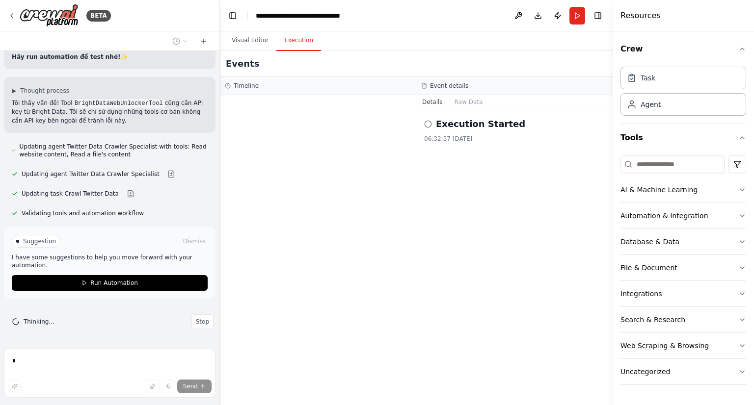
click at [298, 42] on button "Execution" at bounding box center [298, 40] width 45 height 21
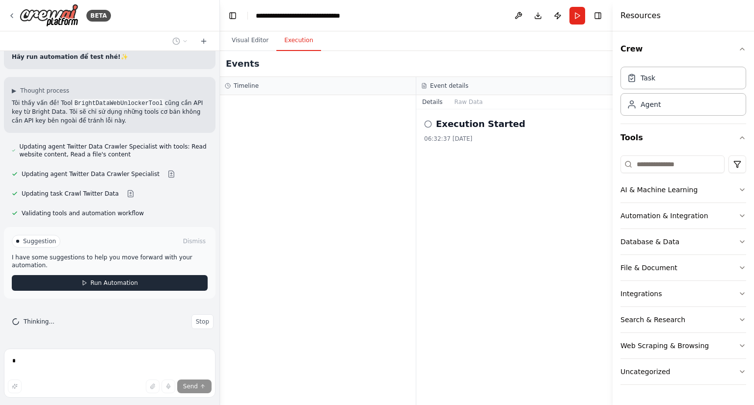
click at [134, 284] on button "Run Automation" at bounding box center [110, 283] width 196 height 16
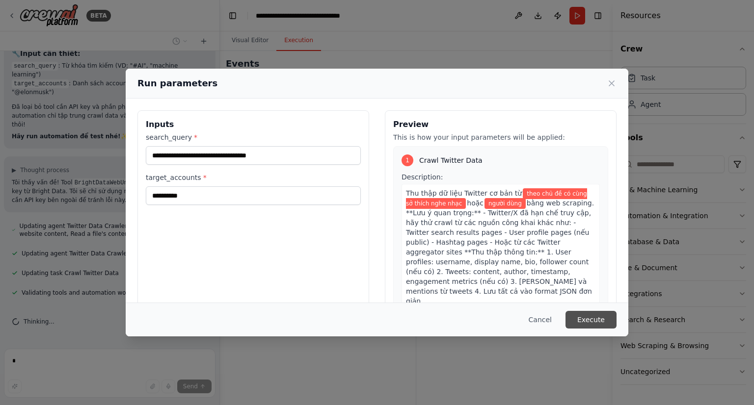
click at [595, 316] on button "Execute" at bounding box center [590, 320] width 51 height 18
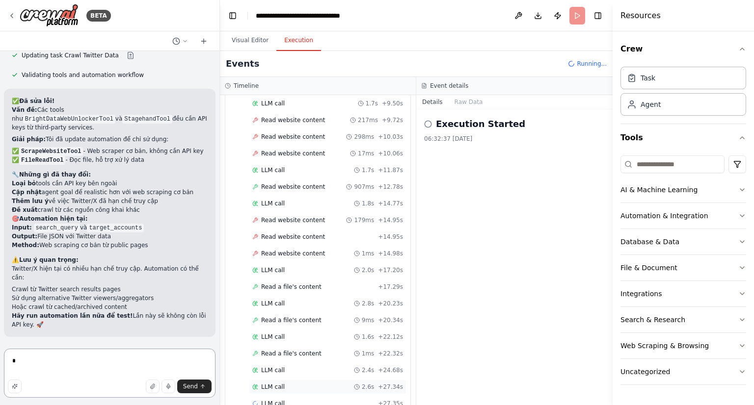
scroll to position [118, 0]
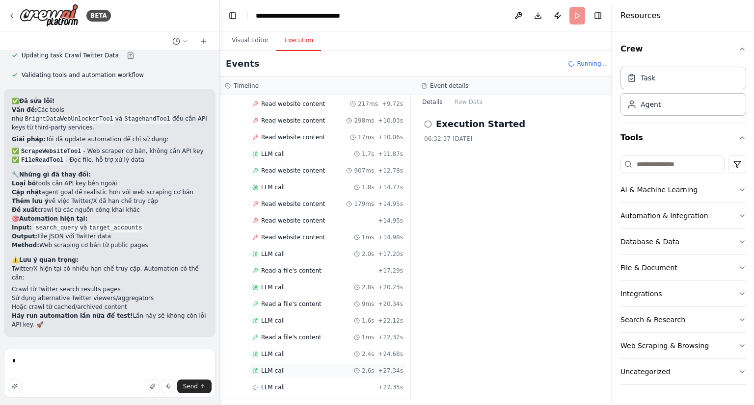
click at [316, 367] on div "LLM call 2.6s + 27.34s" at bounding box center [327, 371] width 151 height 8
click at [302, 213] on div "Read website content + 14.95s" at bounding box center [327, 220] width 157 height 15
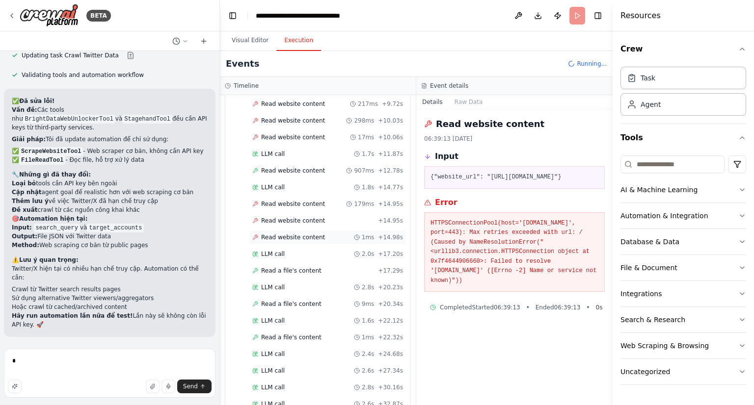
click at [296, 230] on div "Read website content 1ms + 14.98s" at bounding box center [327, 237] width 157 height 15
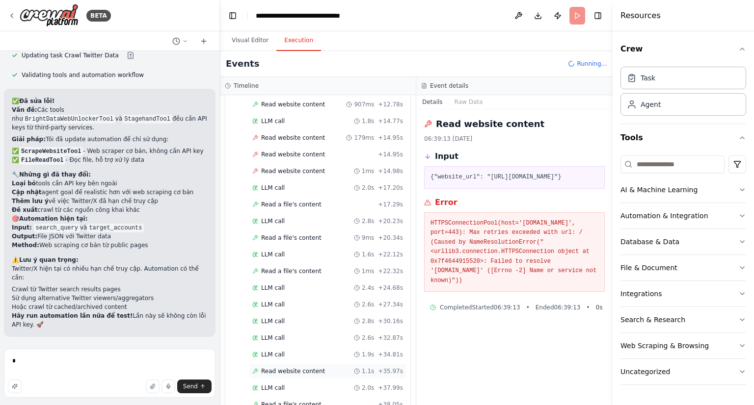
click at [292, 367] on span "Read website content" at bounding box center [293, 371] width 64 height 8
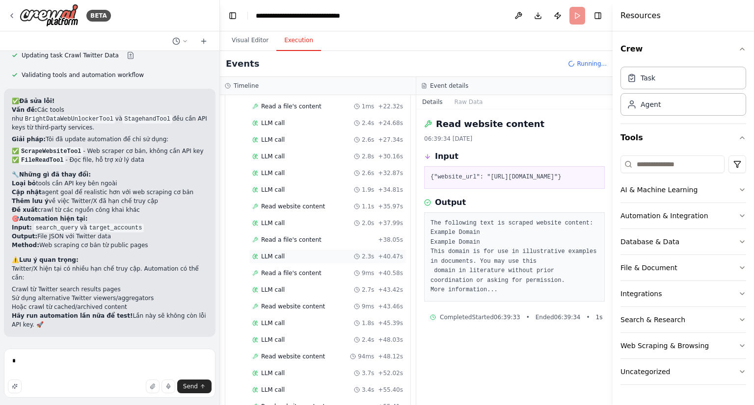
scroll to position [382, 0]
click at [321, 387] on div "LLM call + 55.70s" at bounding box center [327, 391] width 151 height 8
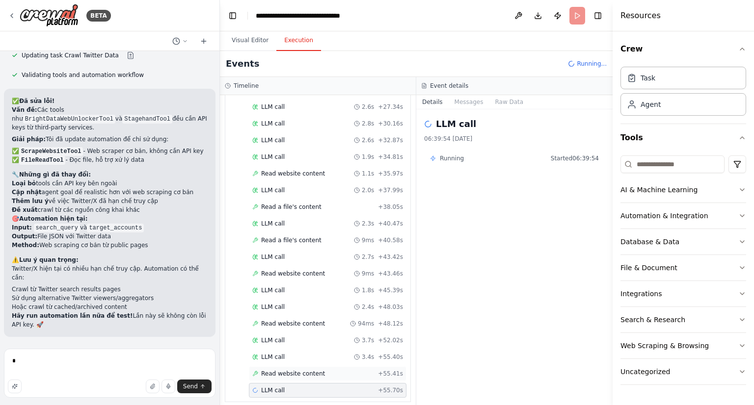
click at [319, 366] on div "Read website content + 55.41s" at bounding box center [327, 373] width 157 height 15
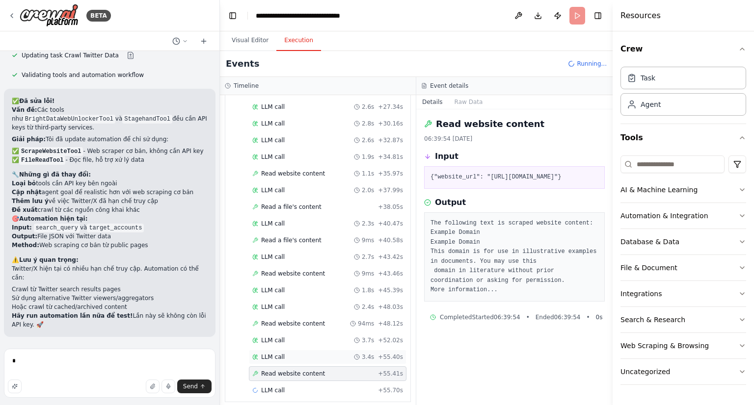
click at [319, 353] on div "LLM call 3.4s + 55.40s" at bounding box center [327, 357] width 151 height 8
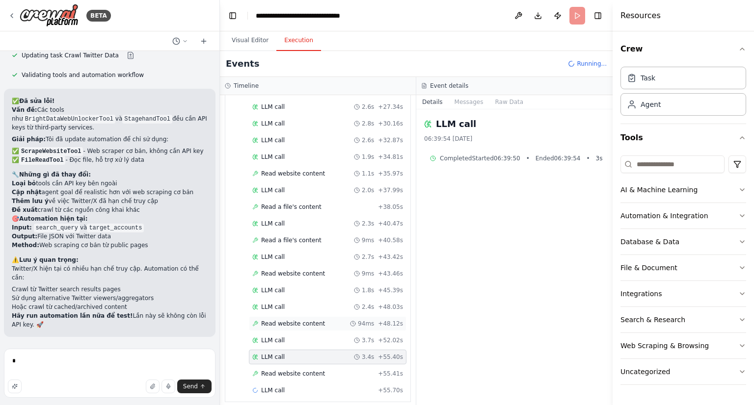
click at [286, 320] on span "Read website content" at bounding box center [293, 324] width 64 height 8
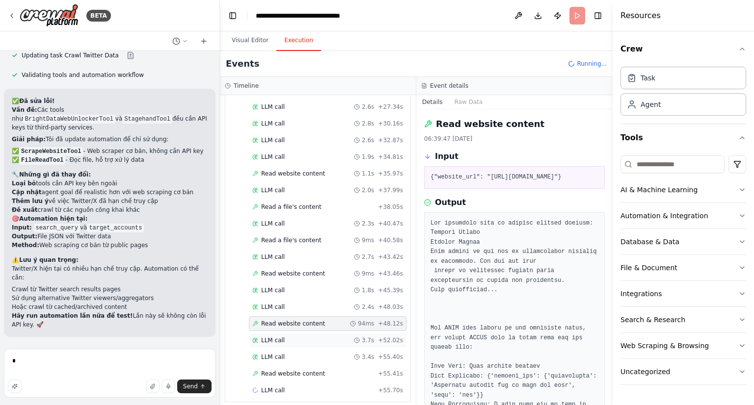
click at [293, 339] on div "LLM call 3.7s + 52.02s" at bounding box center [327, 340] width 157 height 15
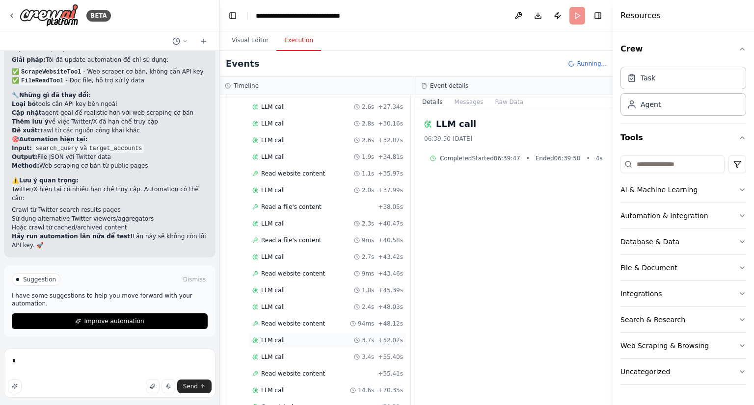
scroll to position [398, 0]
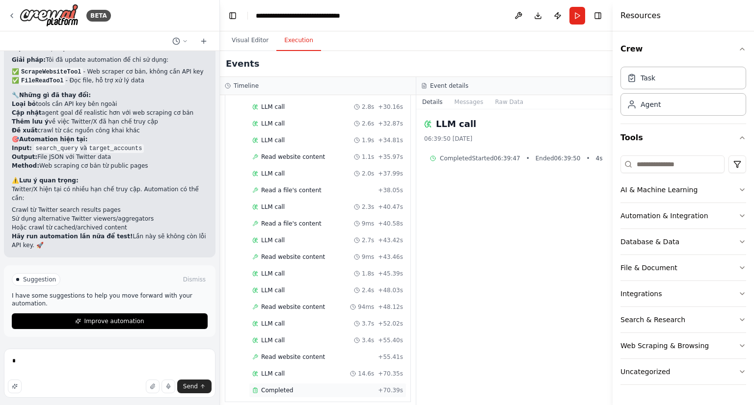
click at [297, 387] on div "Completed" at bounding box center [313, 391] width 122 height 8
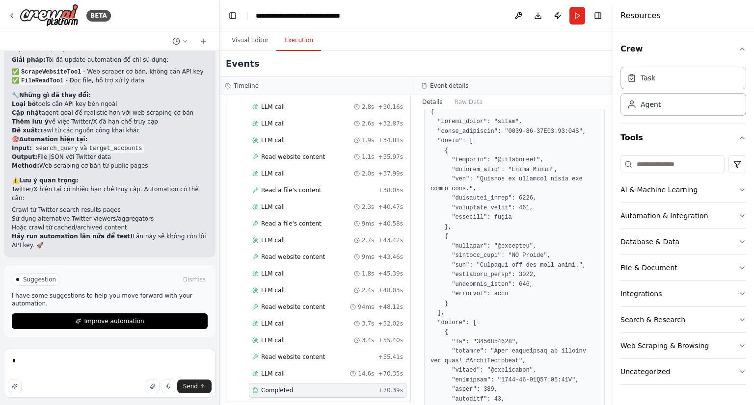
scroll to position [249, 0]
